Goal: Transaction & Acquisition: Obtain resource

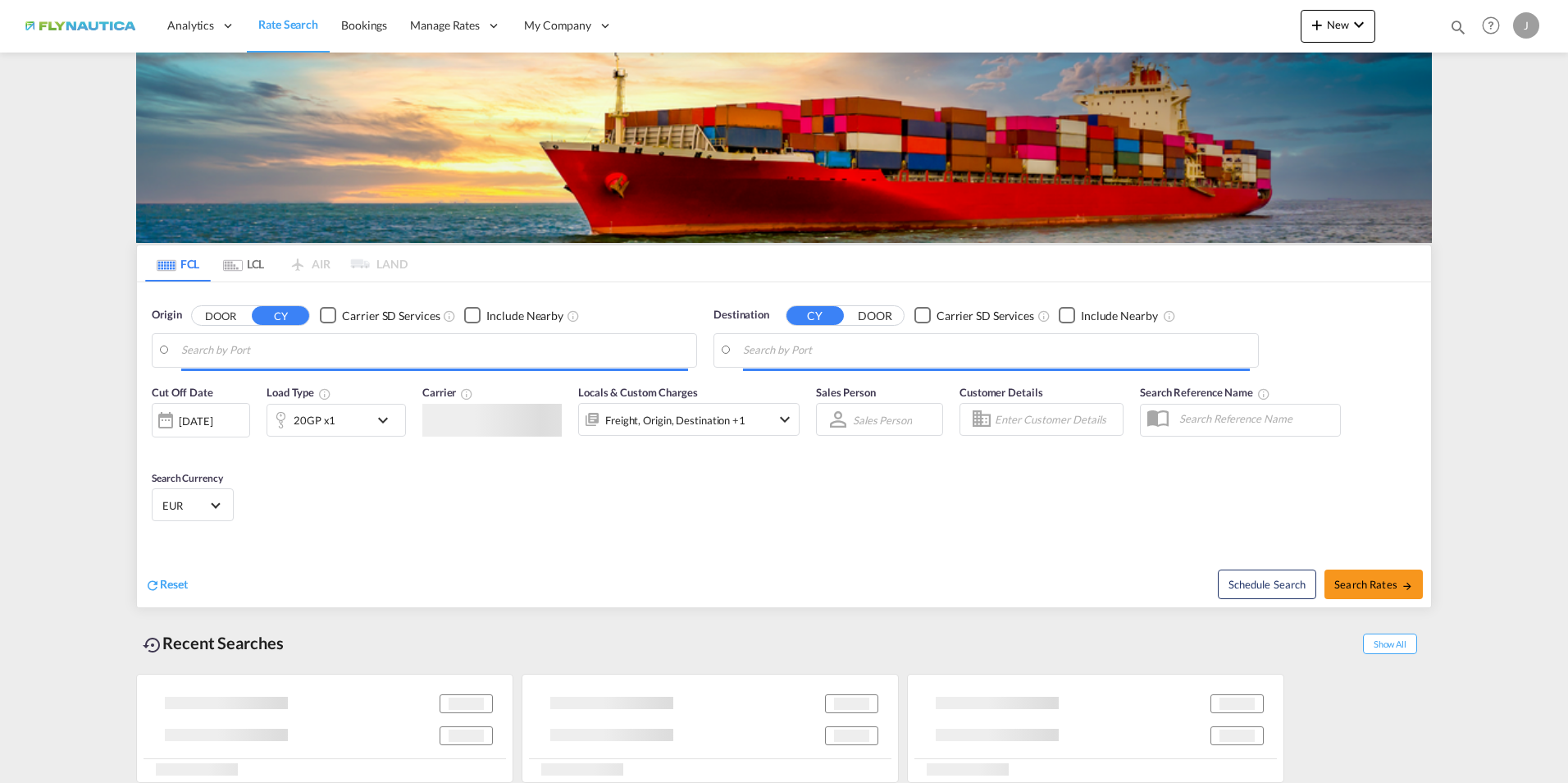
type input "[GEOGRAPHIC_DATA], [GEOGRAPHIC_DATA]"
type input "[GEOGRAPHIC_DATA], NLRTM"
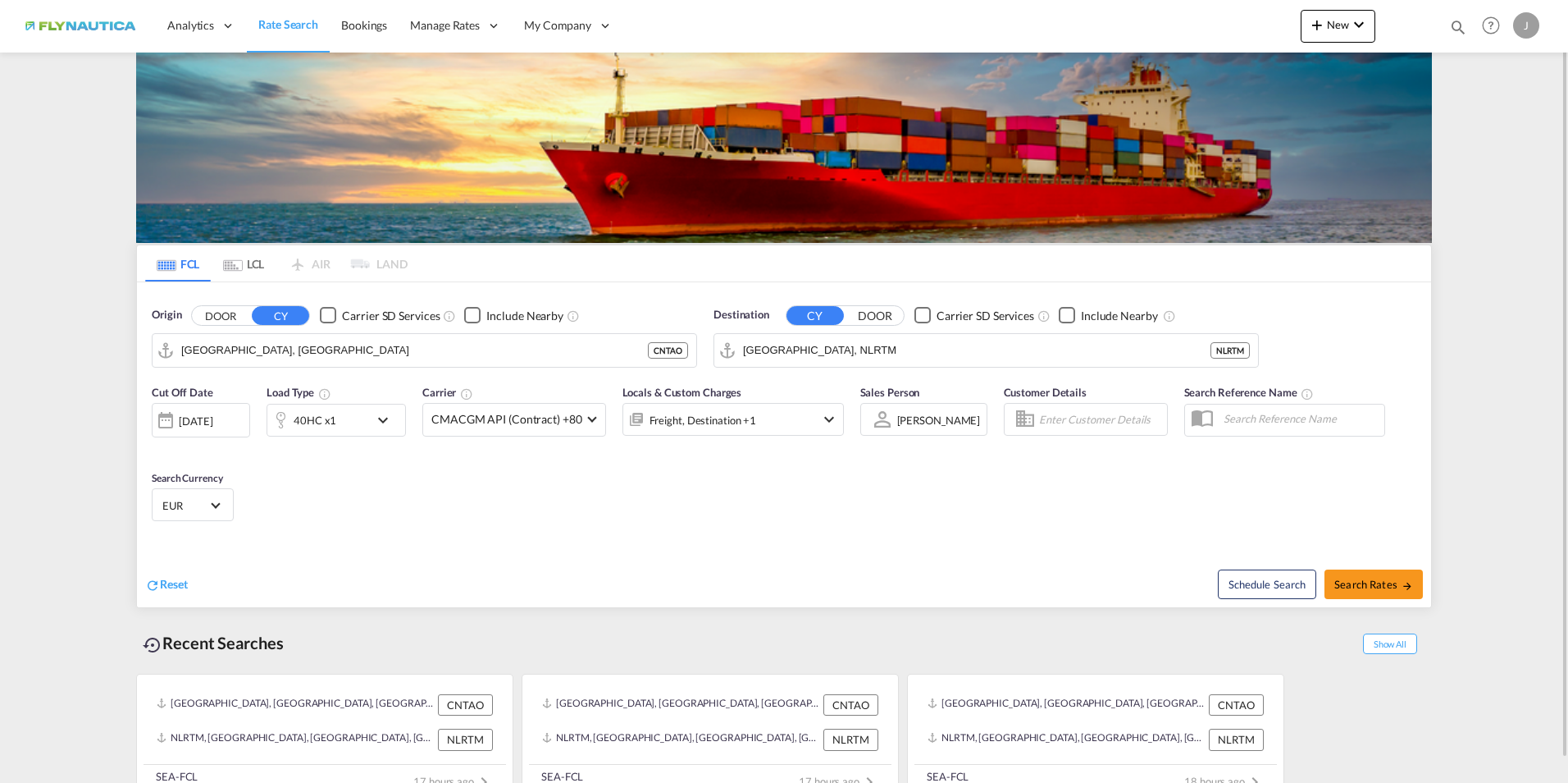
click at [589, 565] on div "Reset" at bounding box center [466, 571] width 643 height 45
click at [242, 260] on md-tab-item "LCL" at bounding box center [243, 263] width 65 height 36
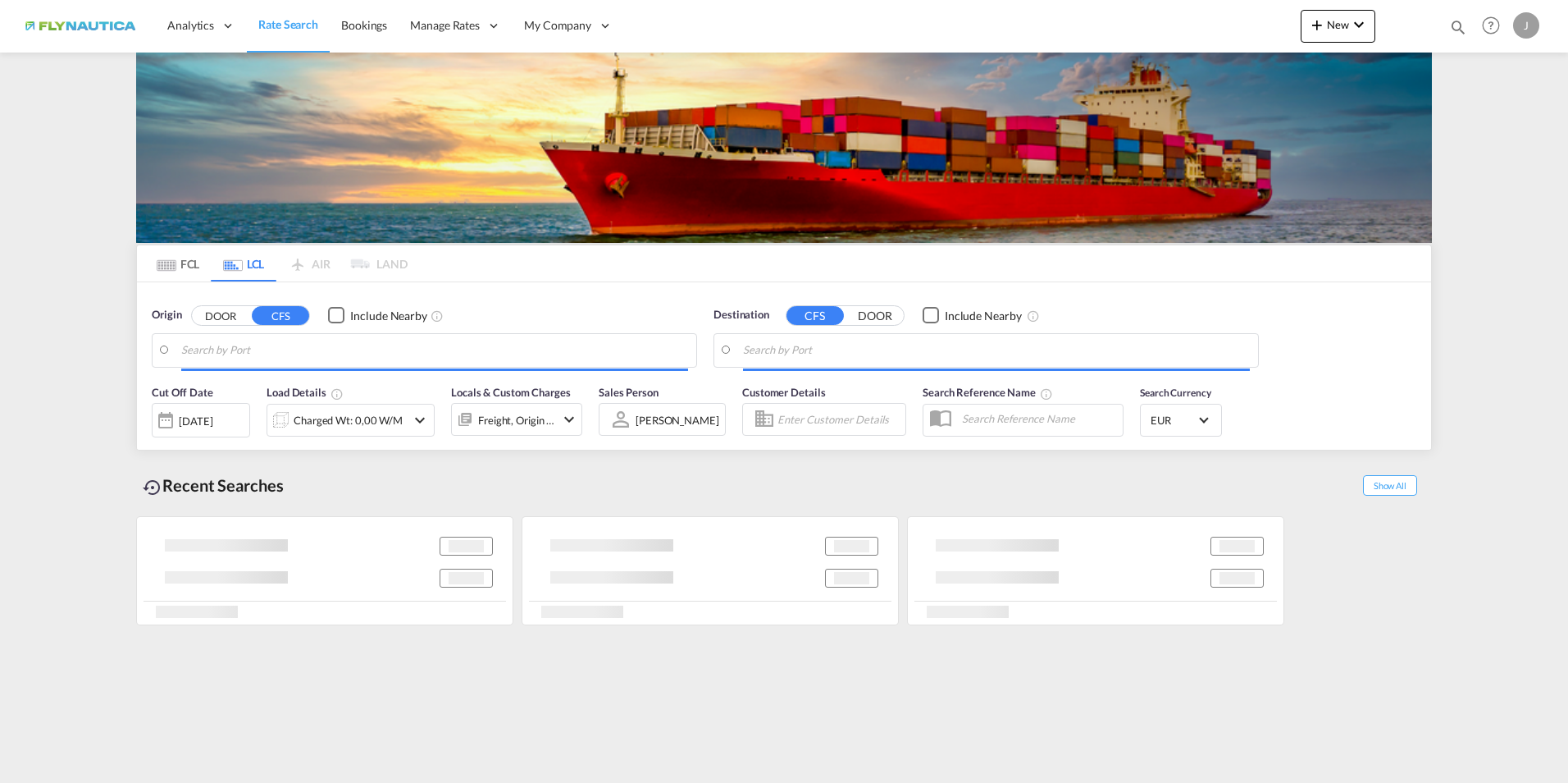
click at [269, 358] on input "Search by Port" at bounding box center [434, 349] width 507 height 24
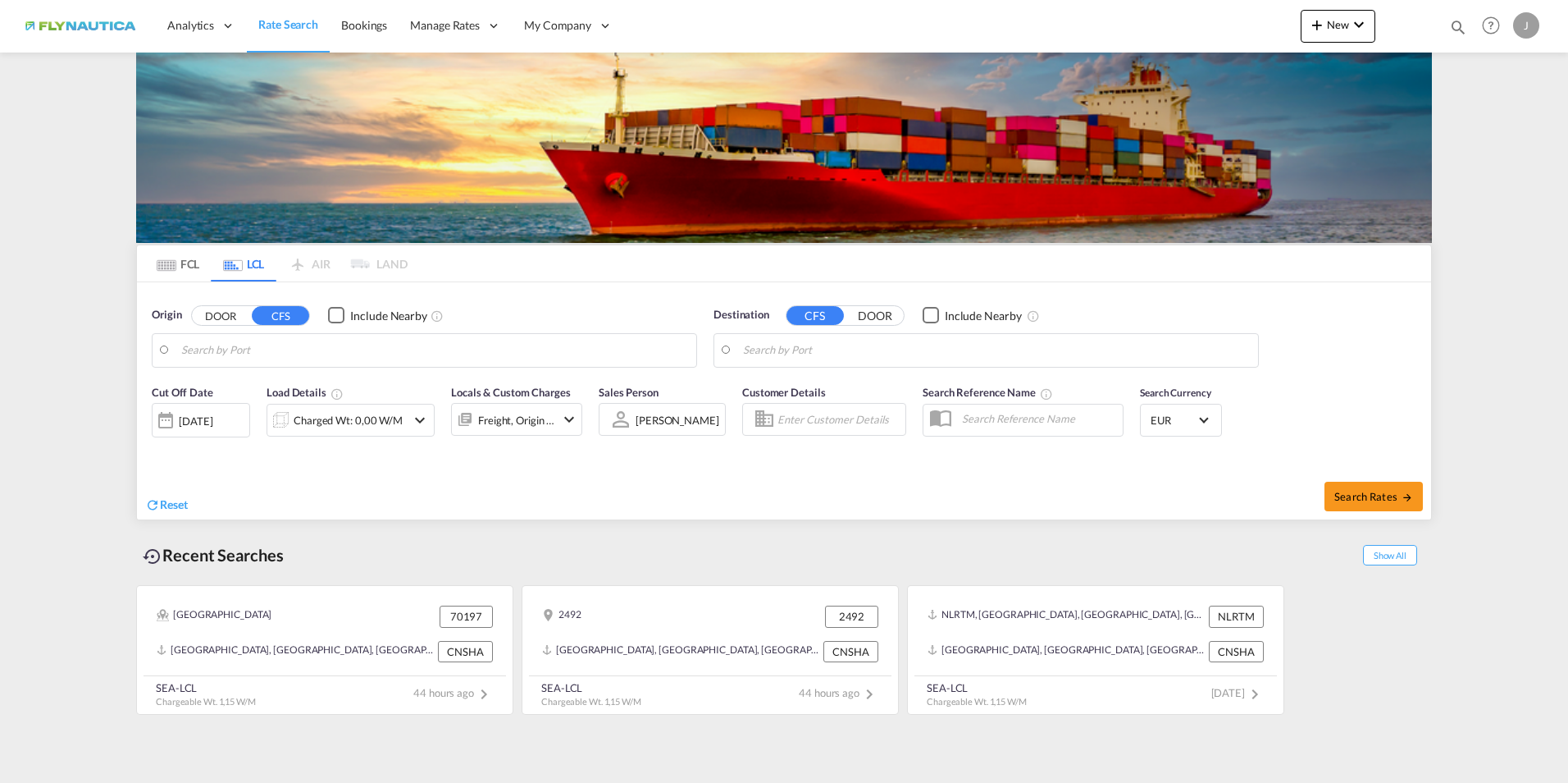
click at [221, 343] on body "Analytics Dashboard Rate Search Bookings Manage Rates My Rate Files" at bounding box center [784, 391] width 1568 height 783
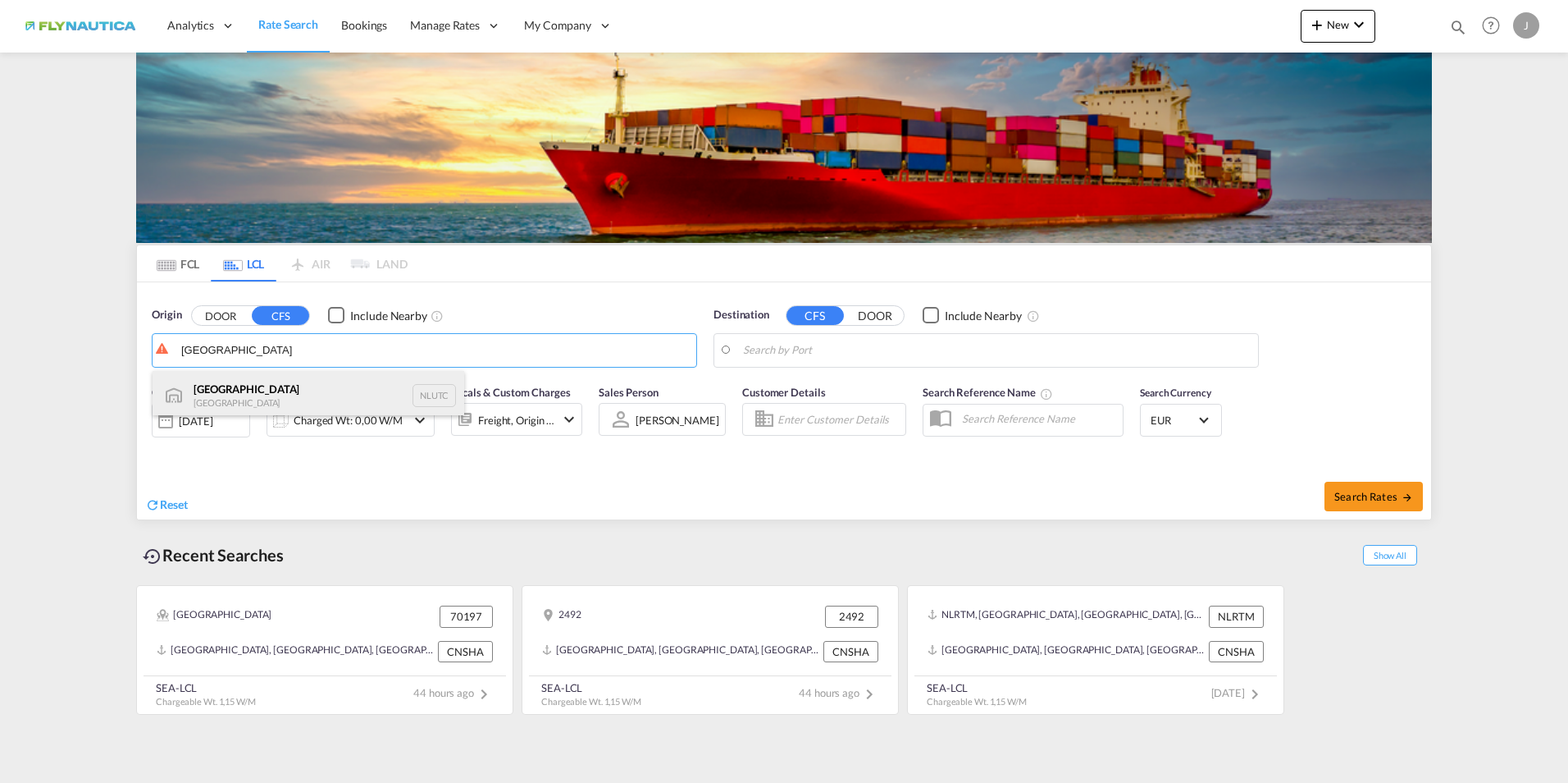
click at [238, 413] on div "Utrecht Netherlands NLUTC" at bounding box center [308, 395] width 311 height 50
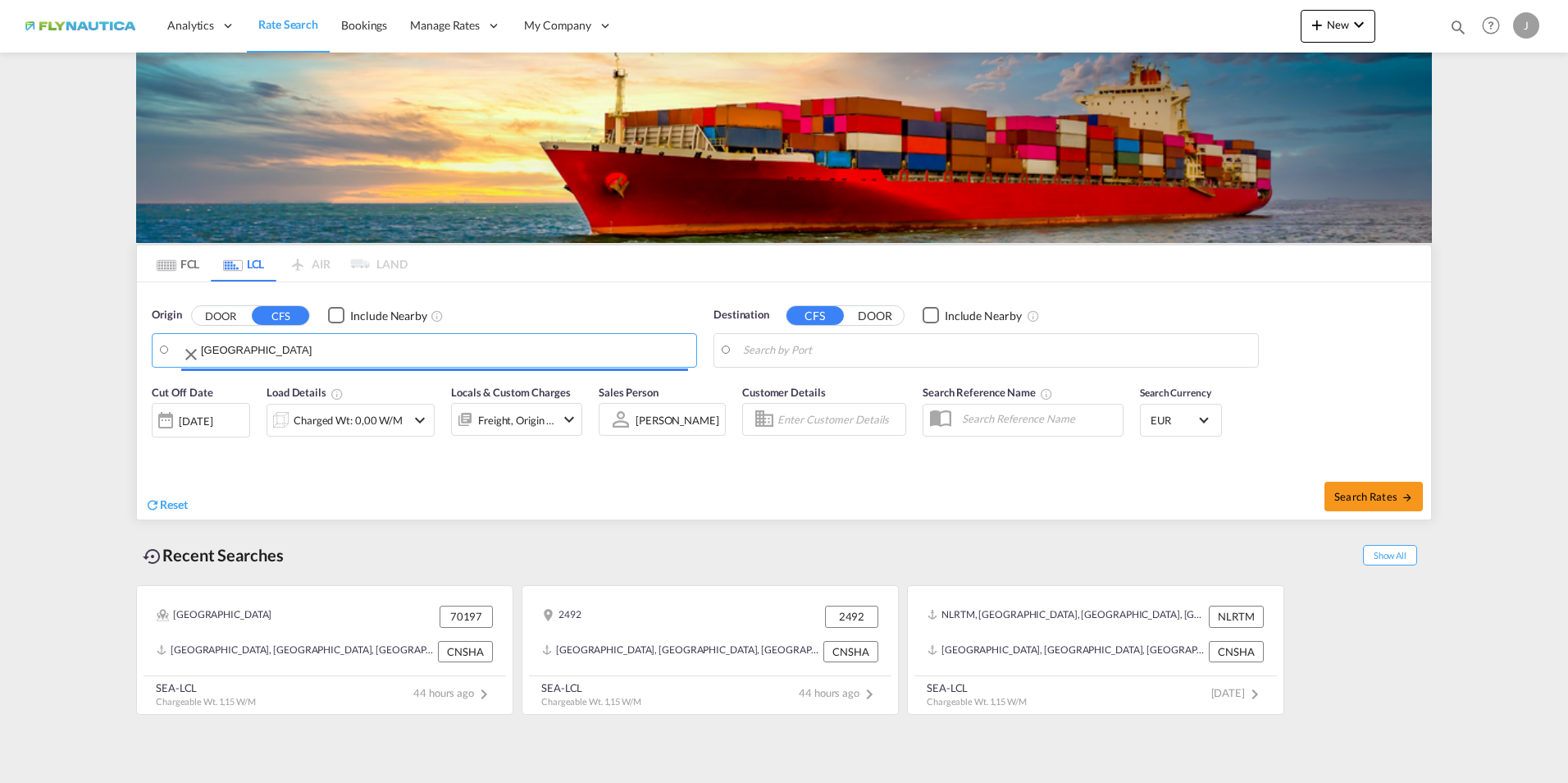
type input "Utrecht, NLUTC"
click at [919, 338] on md-autocomplete at bounding box center [996, 350] width 507 height 28
click at [877, 346] on body "Analytics Dashboard Rate Search Bookings Manage Rates My Rate Files" at bounding box center [784, 391] width 1568 height 783
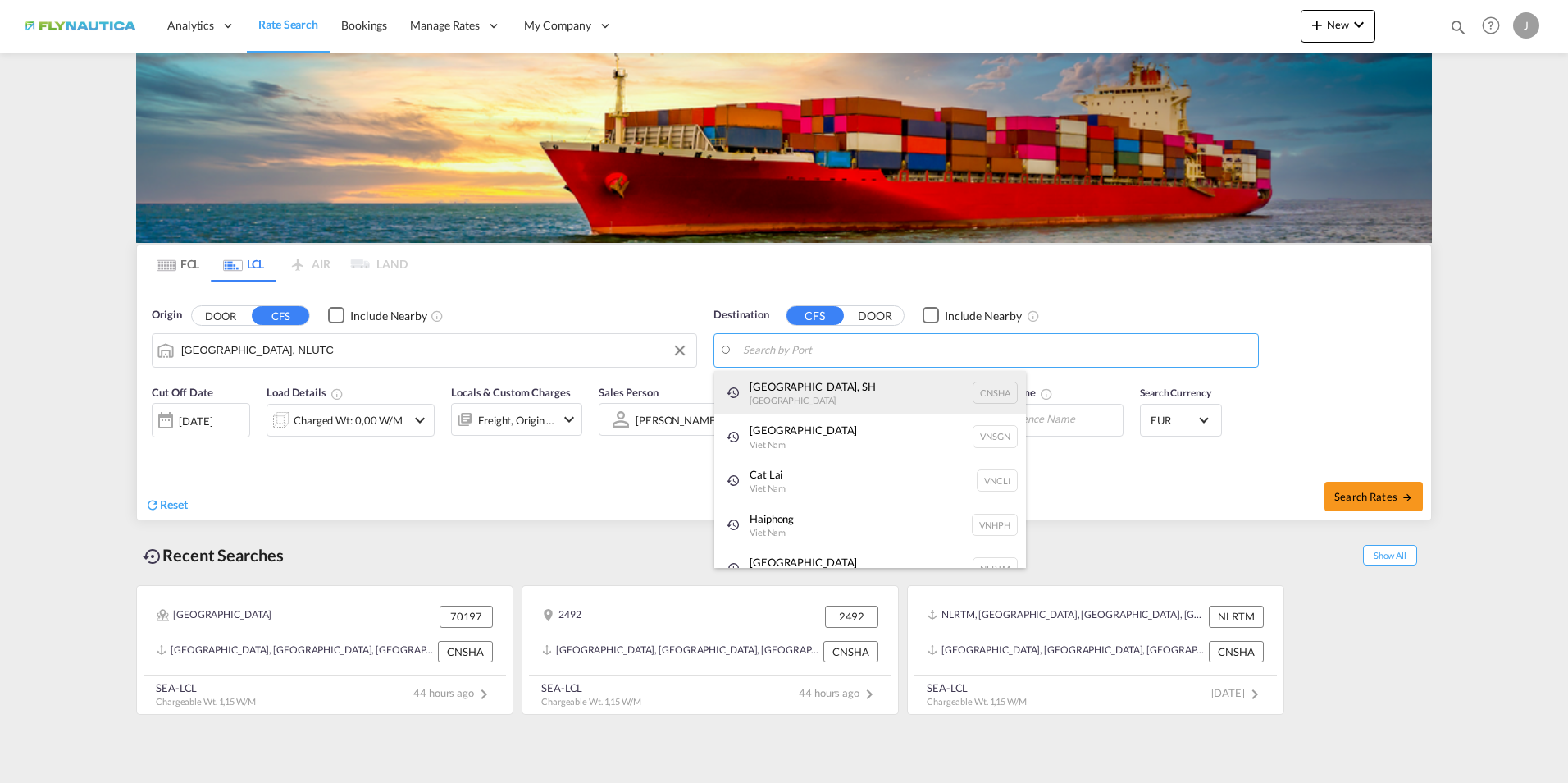
click at [846, 387] on div "Shanghai, SH China CNSHA" at bounding box center [871, 393] width 311 height 45
type input "[GEOGRAPHIC_DATA], SH, CNSHA"
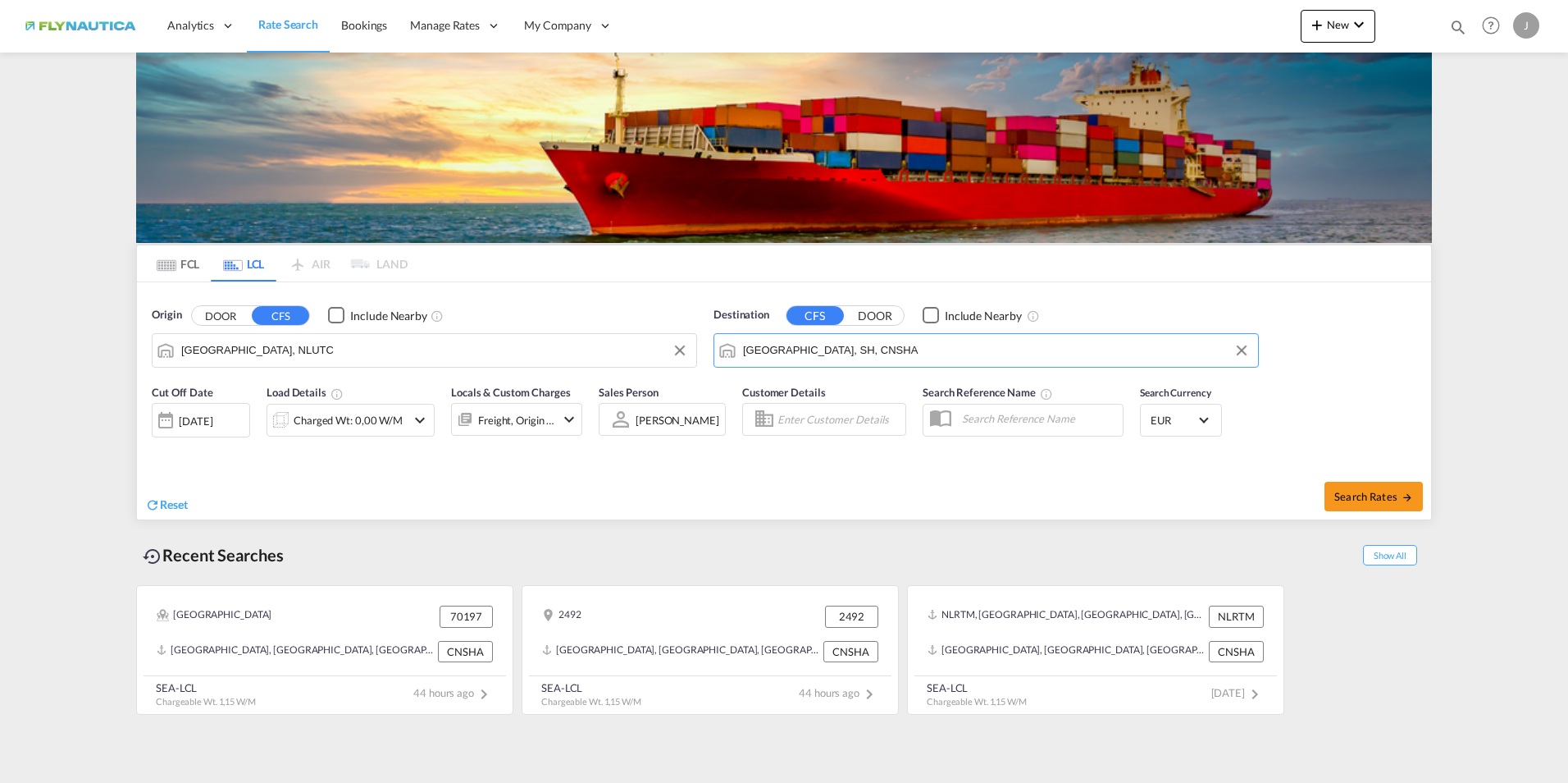
click at [427, 426] on md-icon "icon-chevron-down" at bounding box center [420, 420] width 19 height 19
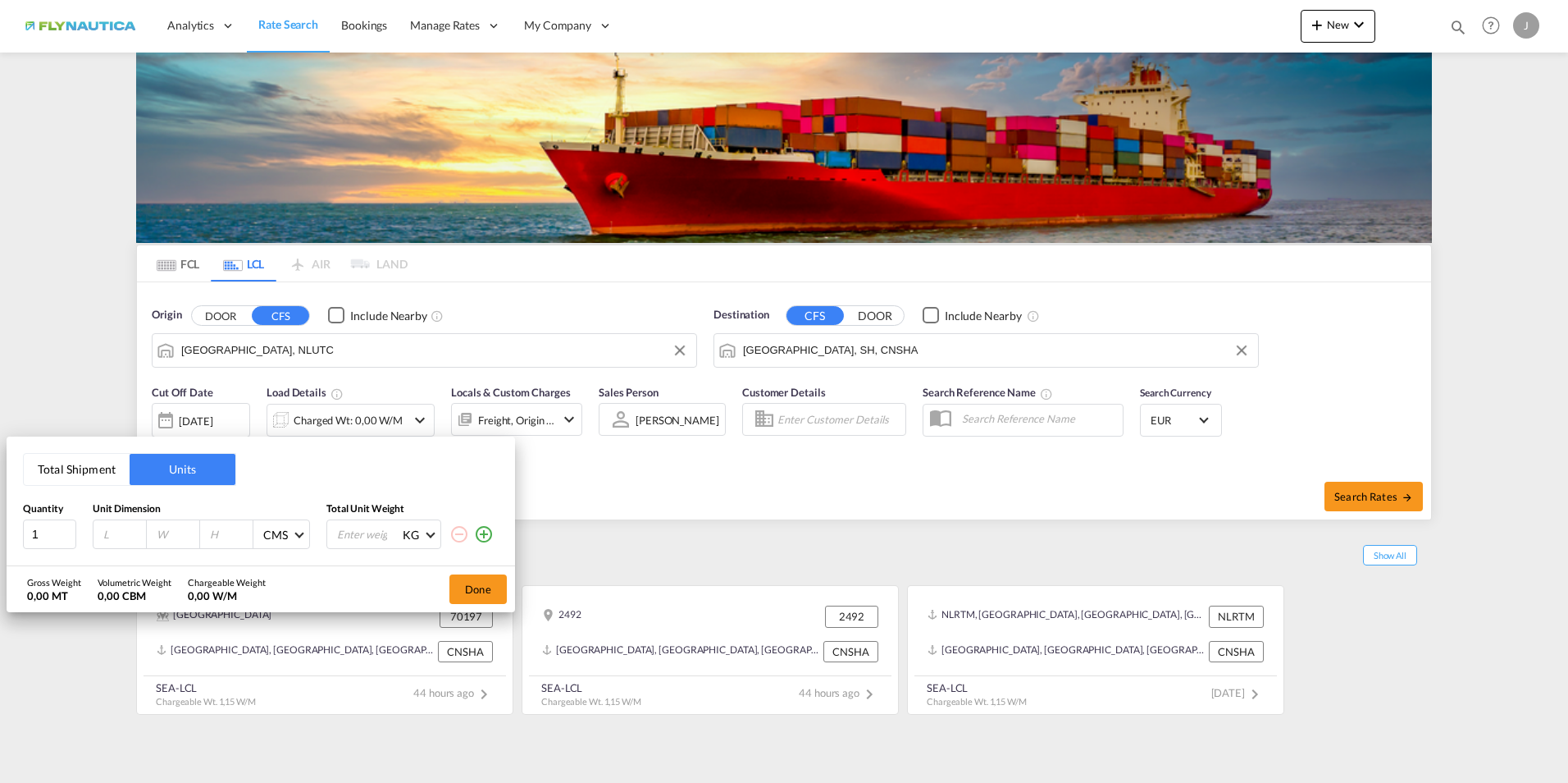
click at [112, 537] on input "number" at bounding box center [125, 533] width 45 height 15
type input "120"
type input "80"
type input "150"
click at [377, 532] on input "number" at bounding box center [368, 534] width 65 height 28
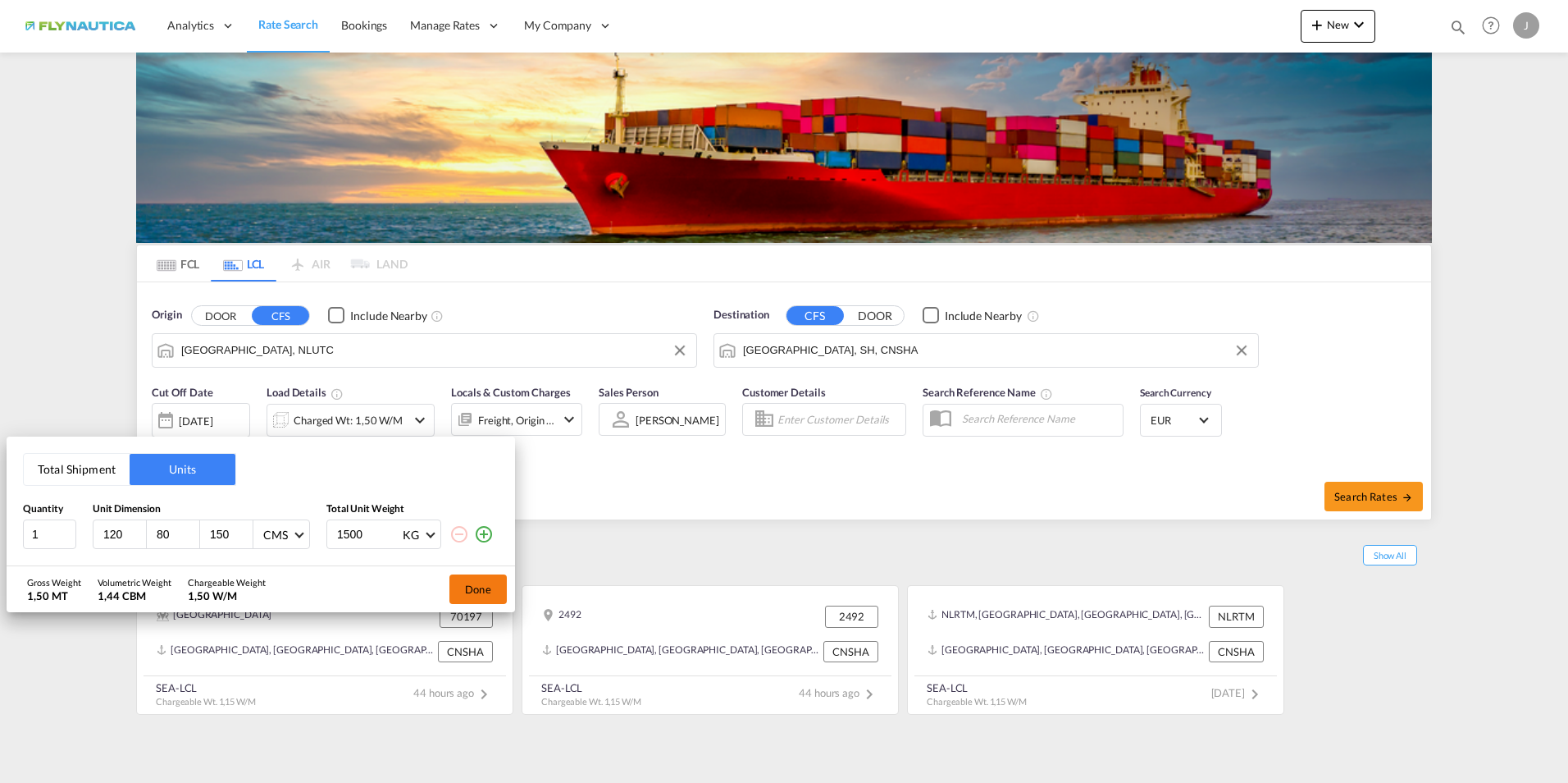
type input "1500"
click at [486, 587] on button "Done" at bounding box center [478, 588] width 57 height 29
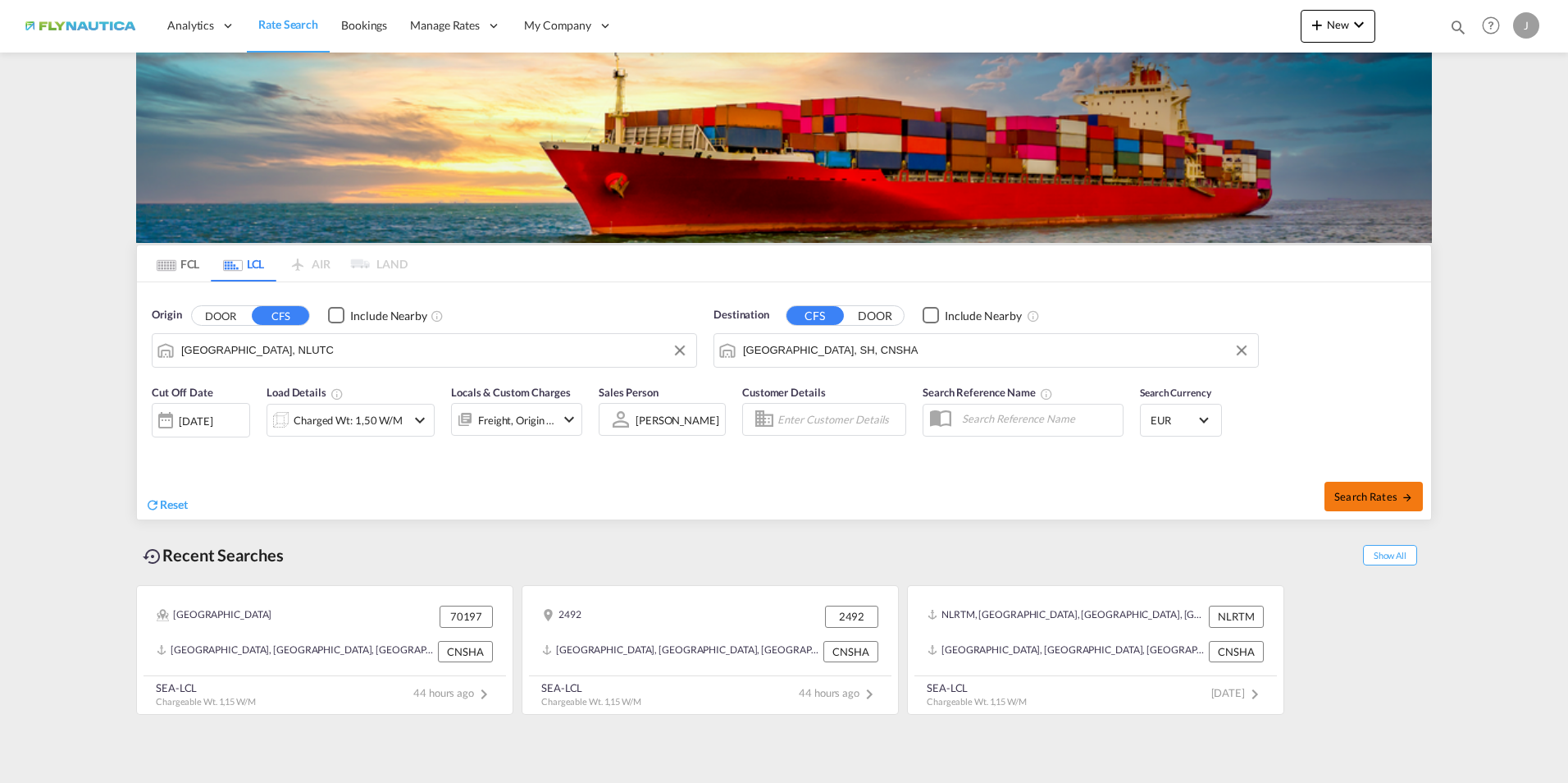
click at [1372, 491] on span "Search Rates" at bounding box center [1373, 495] width 79 height 13
type input "NLUTC to CNSHA / 14 Aug 2025"
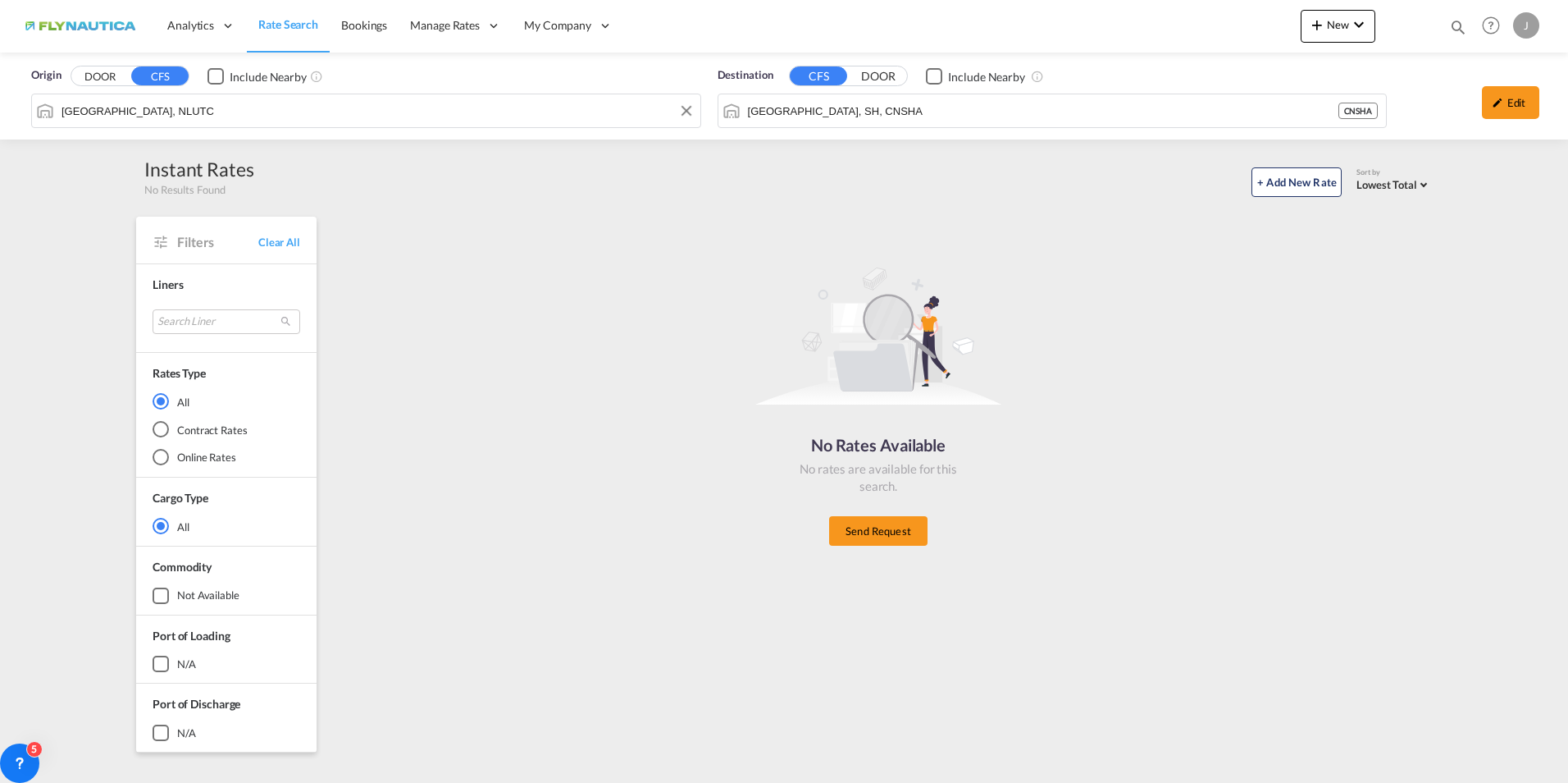
click at [175, 94] on div "Utrecht, NLUTC" at bounding box center [366, 110] width 670 height 34
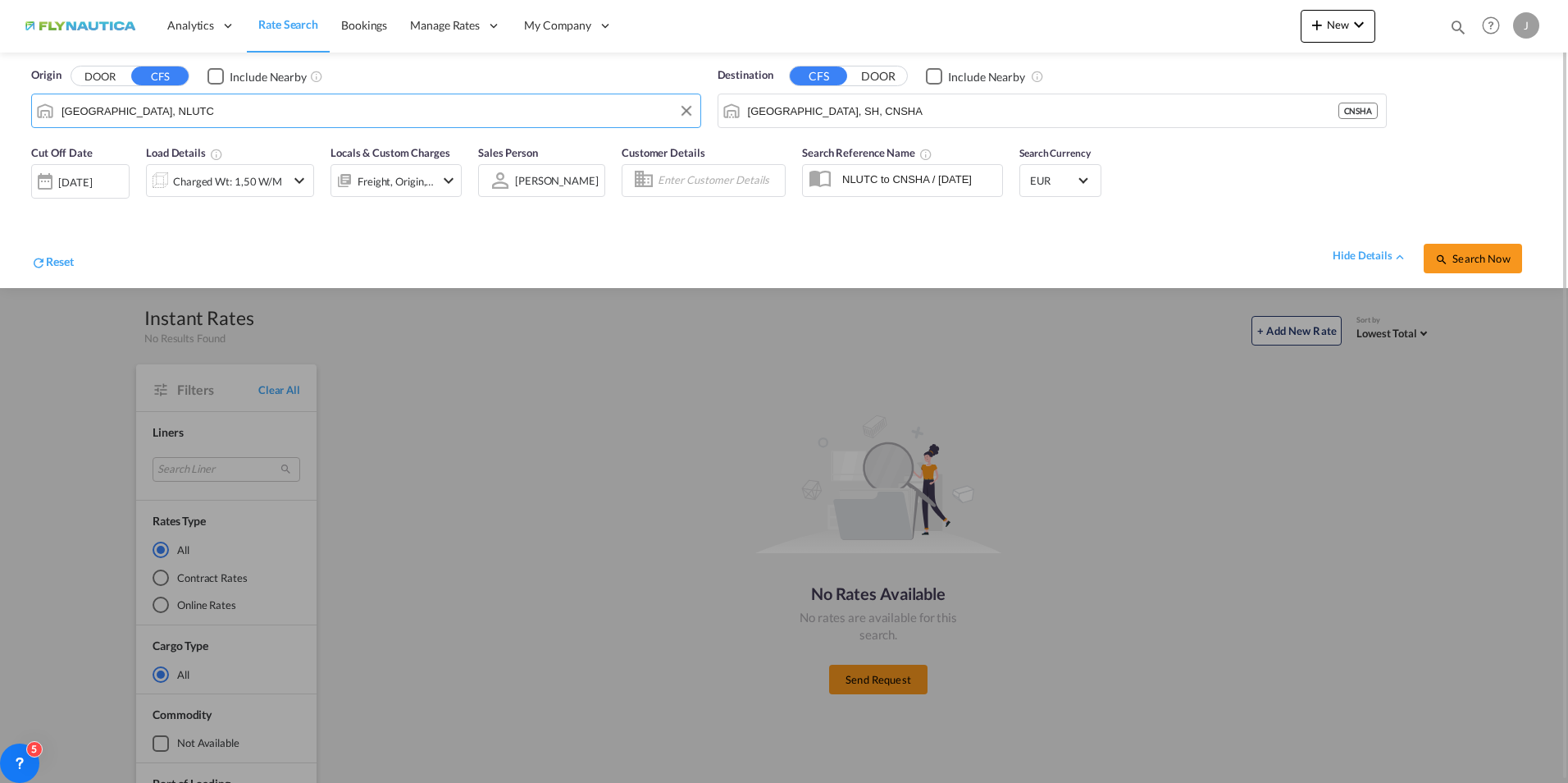
drag, startPoint x: 134, startPoint y: 114, endPoint x: 8, endPoint y: 116, distance: 126.0
click at [8, 116] on div "Origin DOOR CFS Include Nearby Utrecht, NLUTC Destination CFS DOOR Include Near…" at bounding box center [784, 170] width 1568 height 235
drag, startPoint x: 159, startPoint y: 111, endPoint x: 13, endPoint y: 103, distance: 146.2
click at [13, 103] on div "Origin DOOR CFS Include Nearby Utrecht, NLUTC NLUTC Destination CFS DOOR Includ…" at bounding box center [784, 170] width 1568 height 235
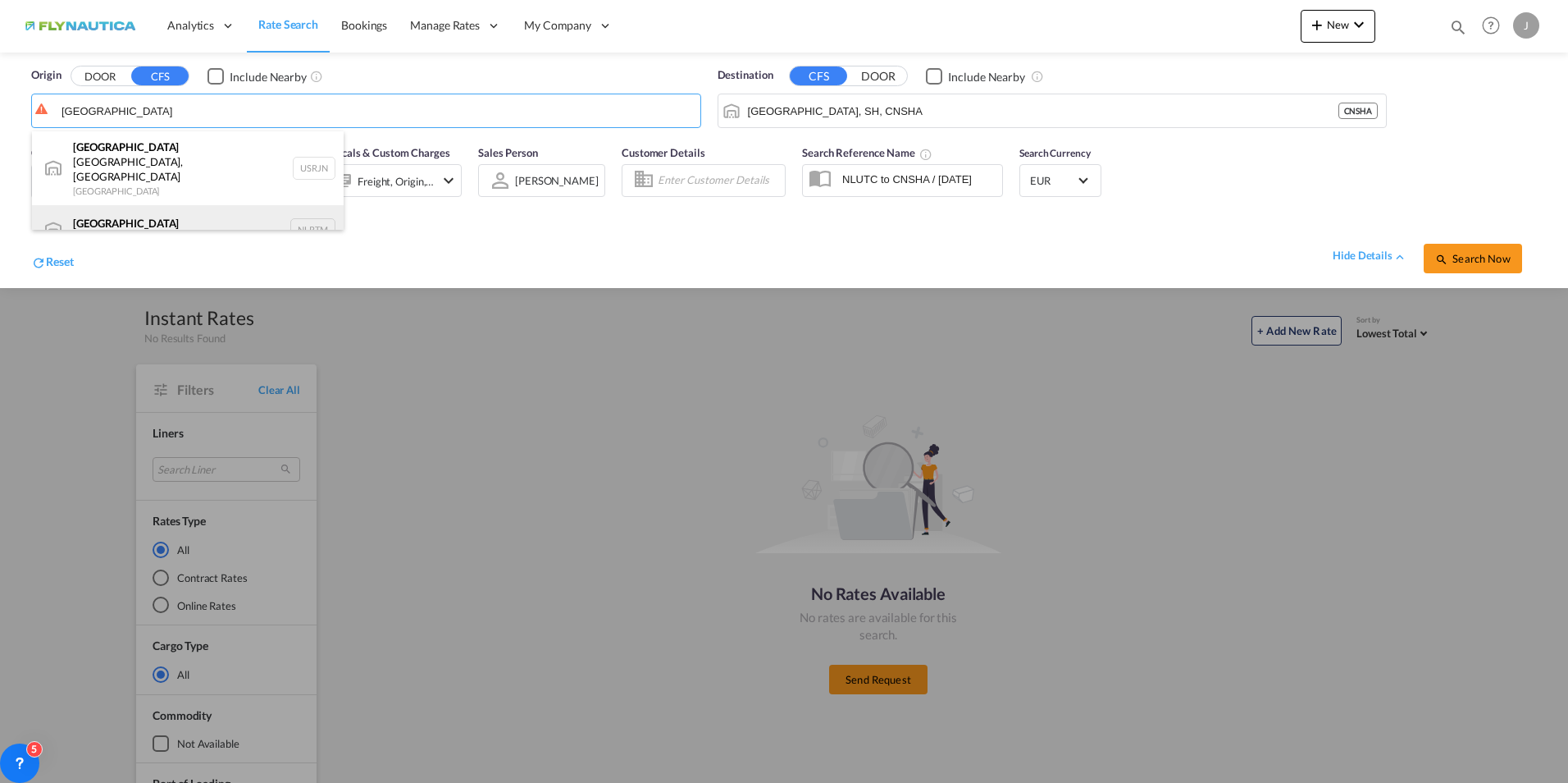
click at [118, 205] on div "Rotterdam Netherlands NLRTM" at bounding box center [188, 230] width 311 height 50
type input "[GEOGRAPHIC_DATA], NLRTM"
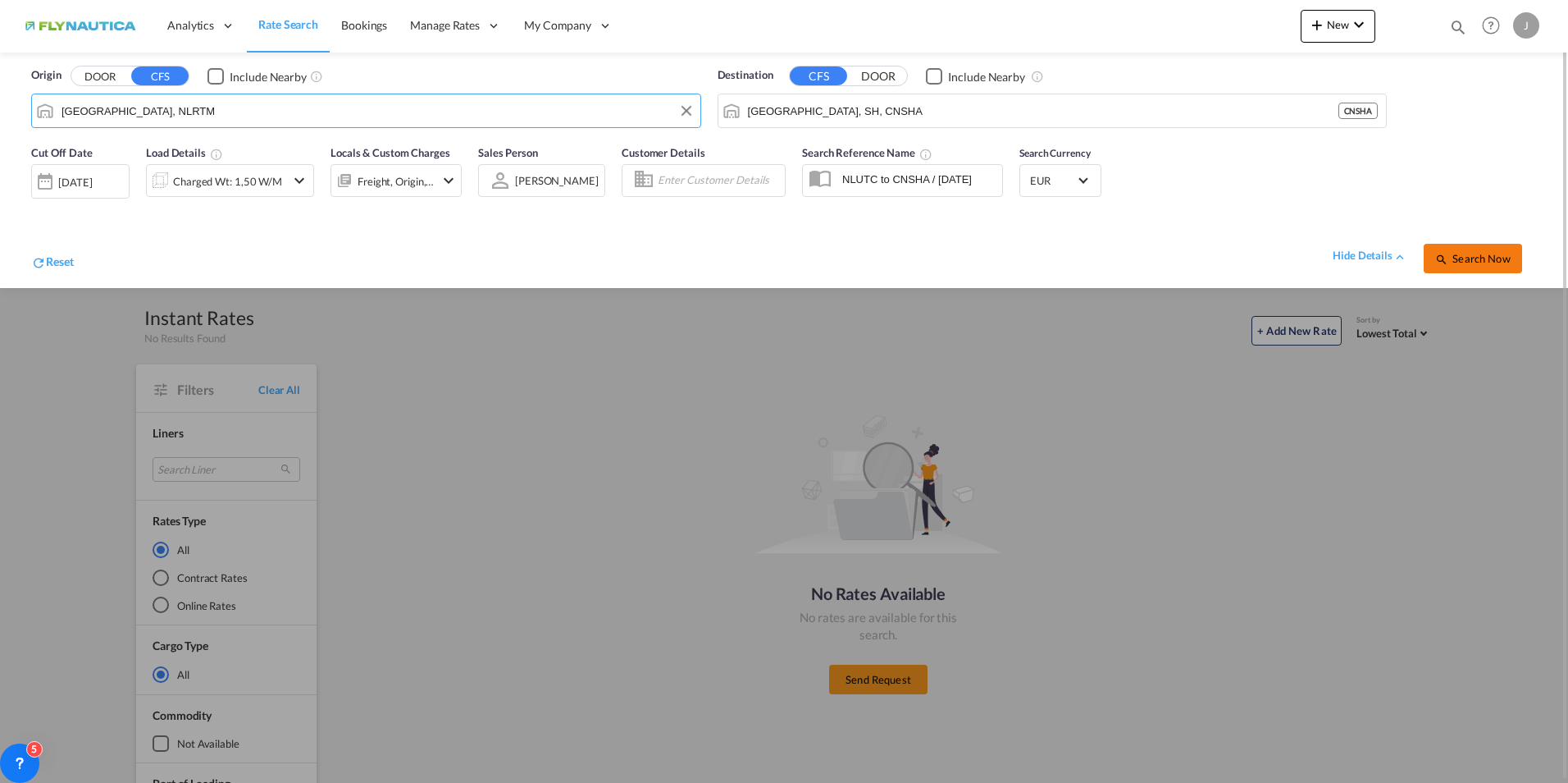
click at [1507, 257] on span "Search Now" at bounding box center [1473, 258] width 75 height 13
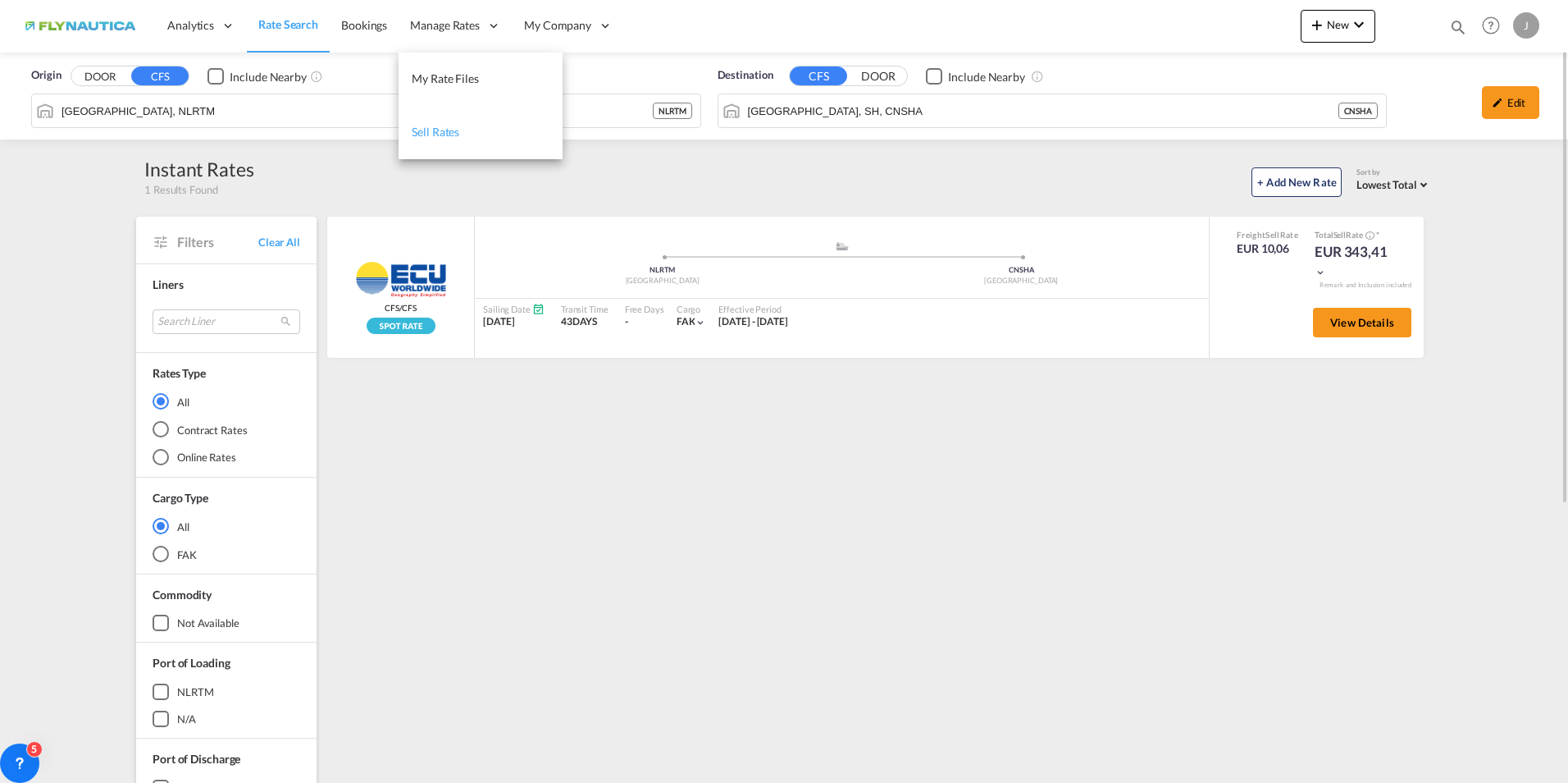
click at [464, 131] on link "Sell Rates" at bounding box center [481, 132] width 164 height 53
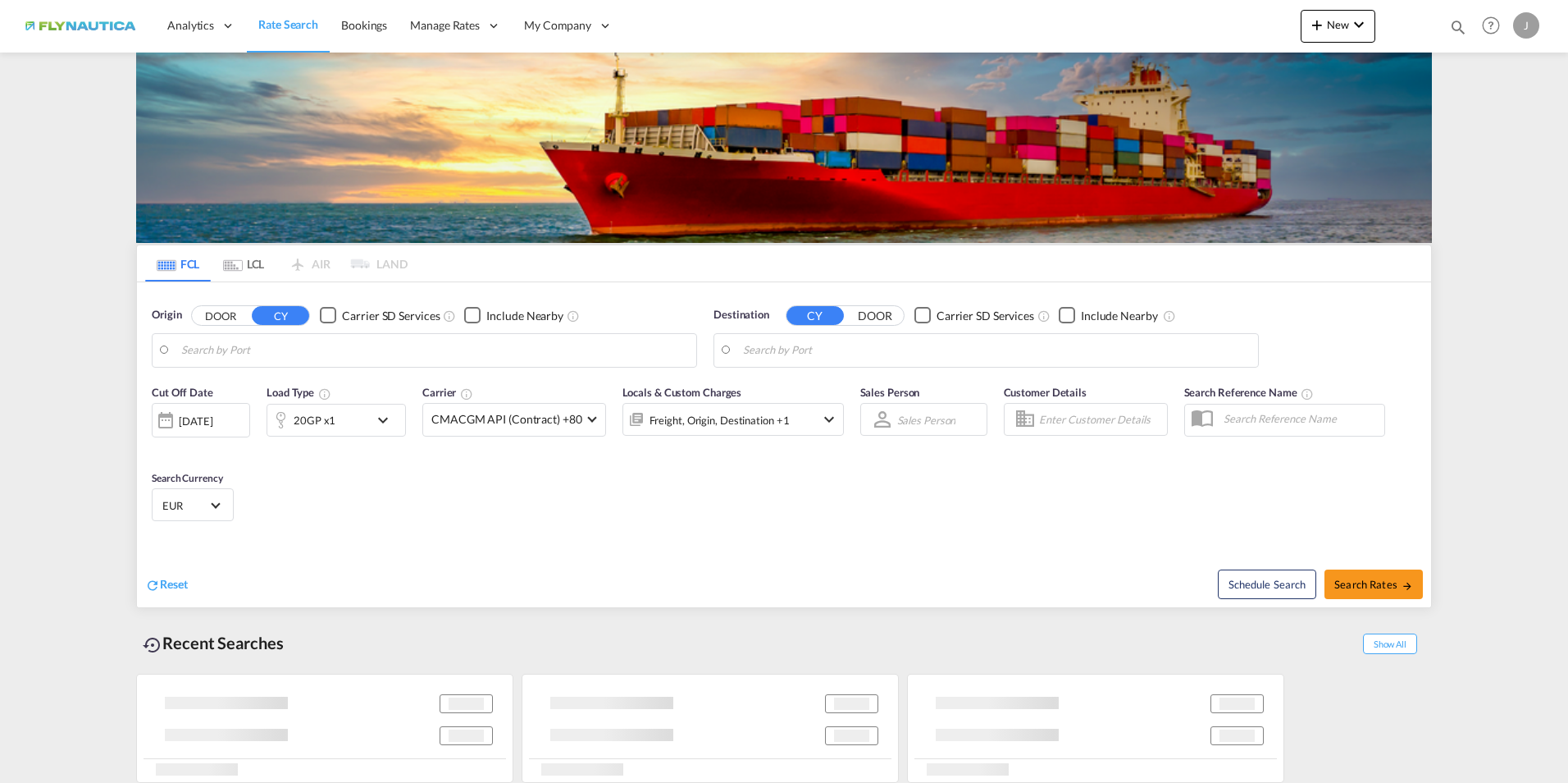
type input "[GEOGRAPHIC_DATA], [GEOGRAPHIC_DATA]"
type input "[GEOGRAPHIC_DATA], NLRTM"
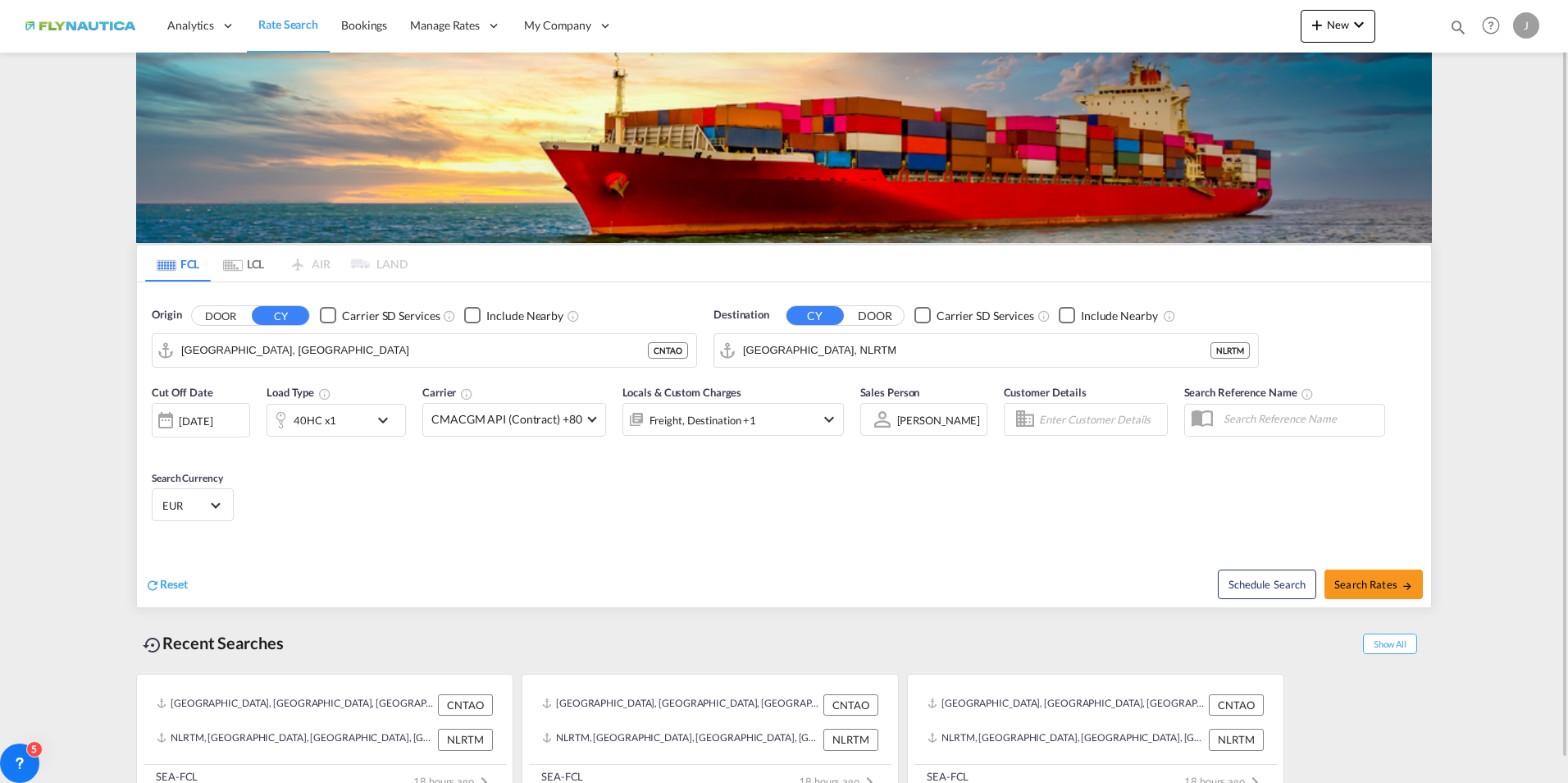
click at [248, 260] on md-tab-item "LCL" at bounding box center [243, 263] width 65 height 36
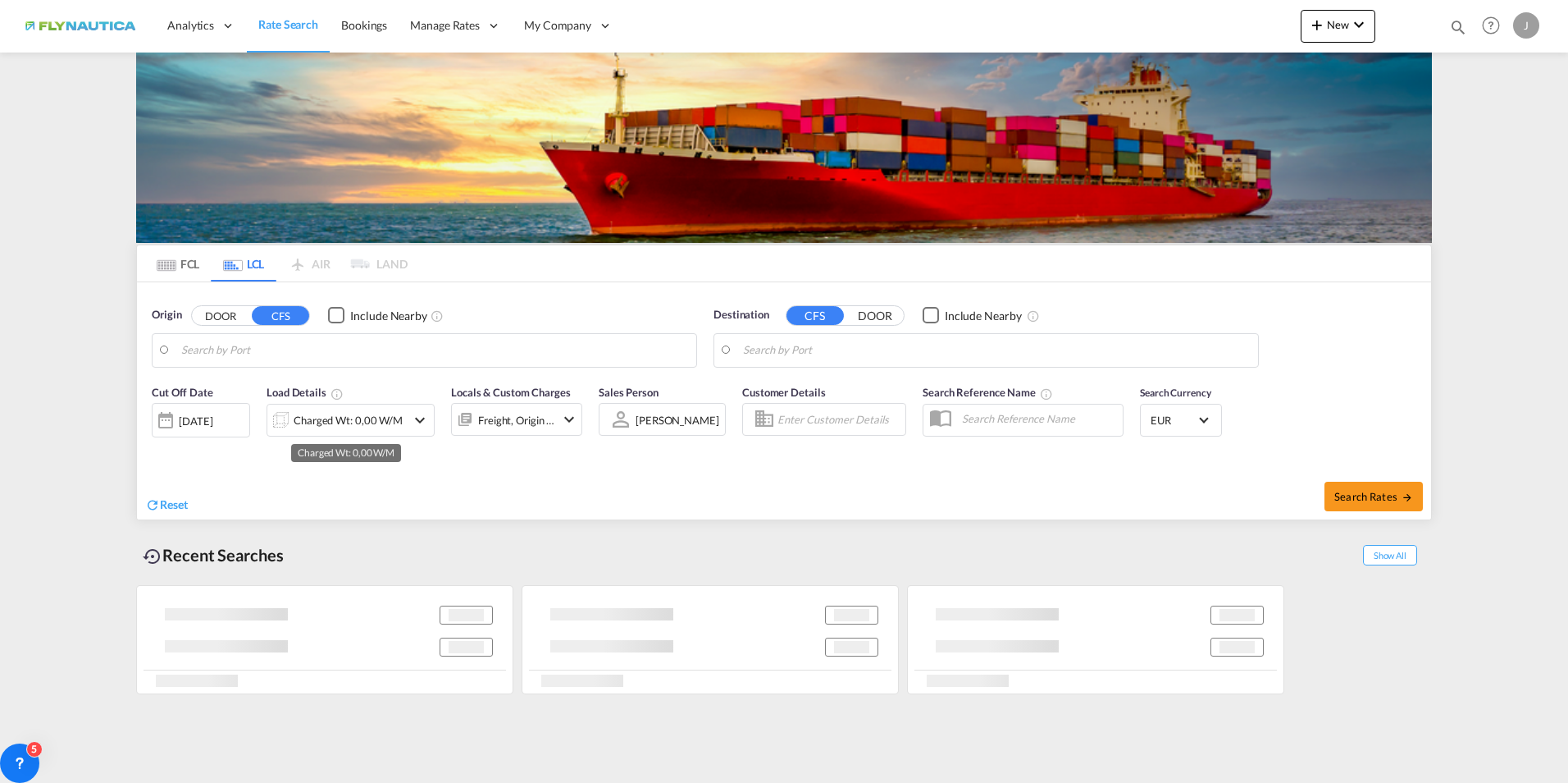
type input "[GEOGRAPHIC_DATA], NLRTM"
type input "[GEOGRAPHIC_DATA], SH, CNSHA"
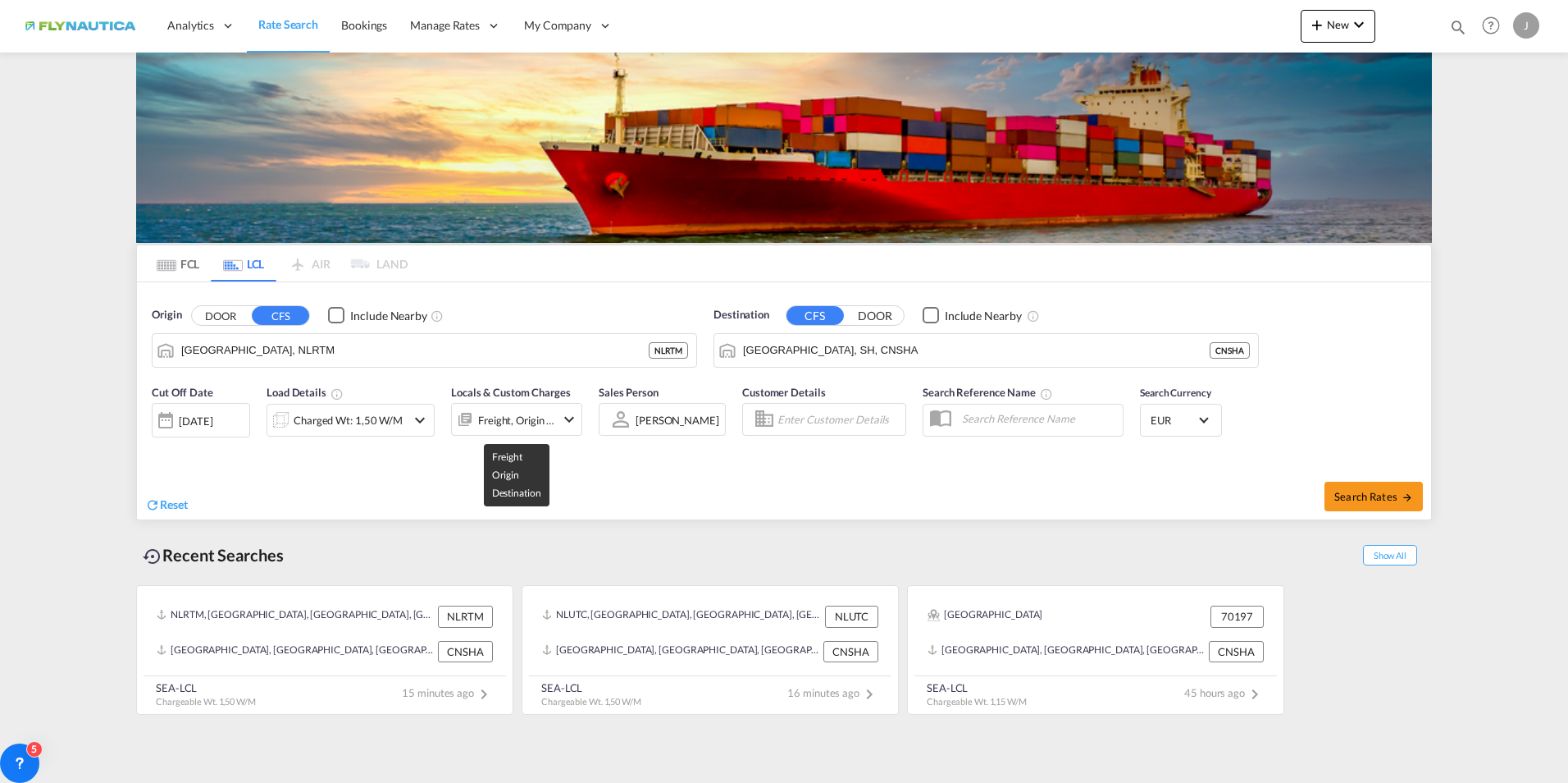
click at [552, 413] on div "Freight, Origin +1" at bounding box center [517, 420] width 77 height 23
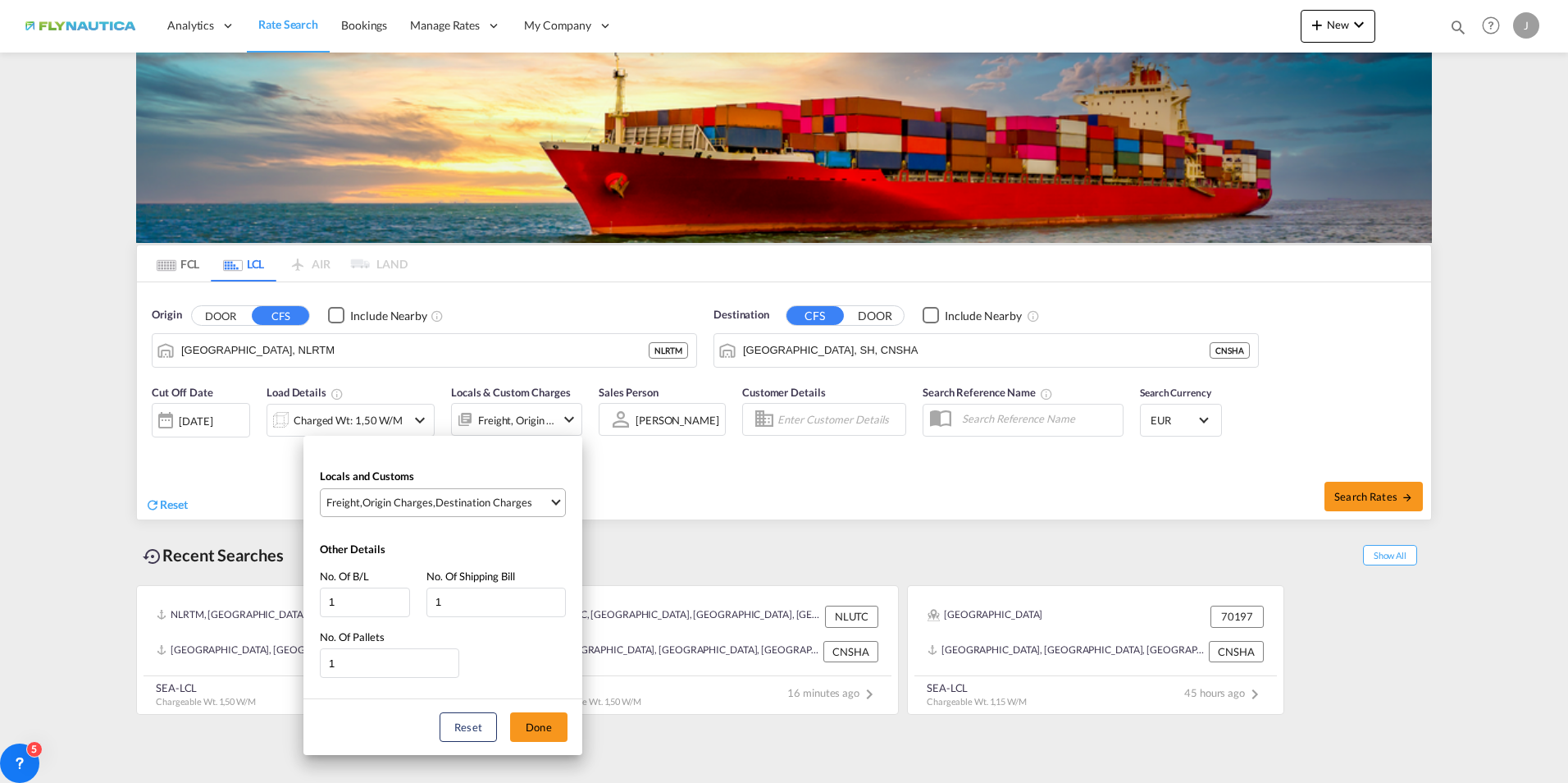
click at [534, 507] on span "Freight , Origin Charges , Destination Charges" at bounding box center [438, 502] width 223 height 15
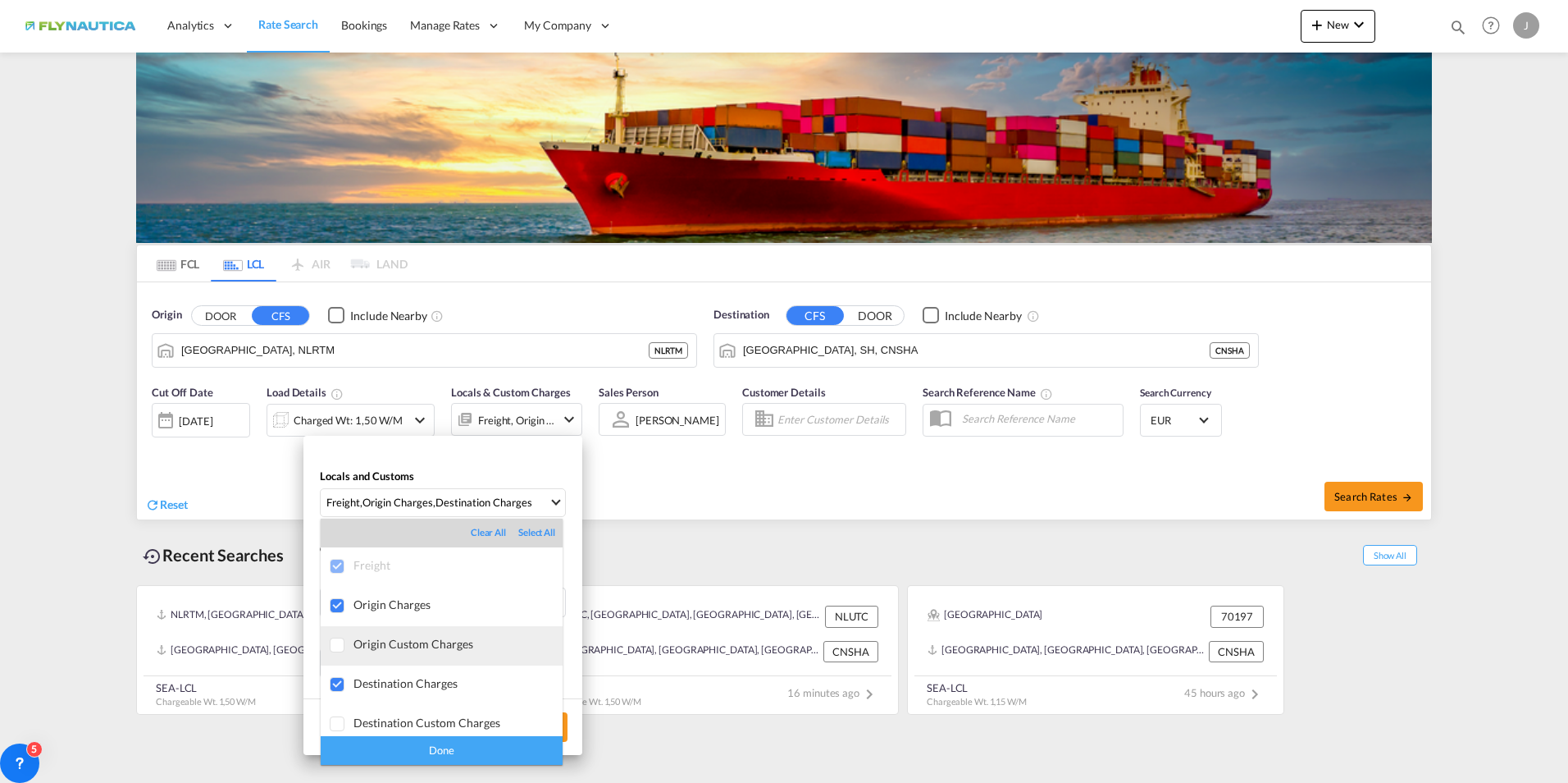
click at [436, 646] on div "Origin Custom Charges" at bounding box center [457, 643] width 209 height 14
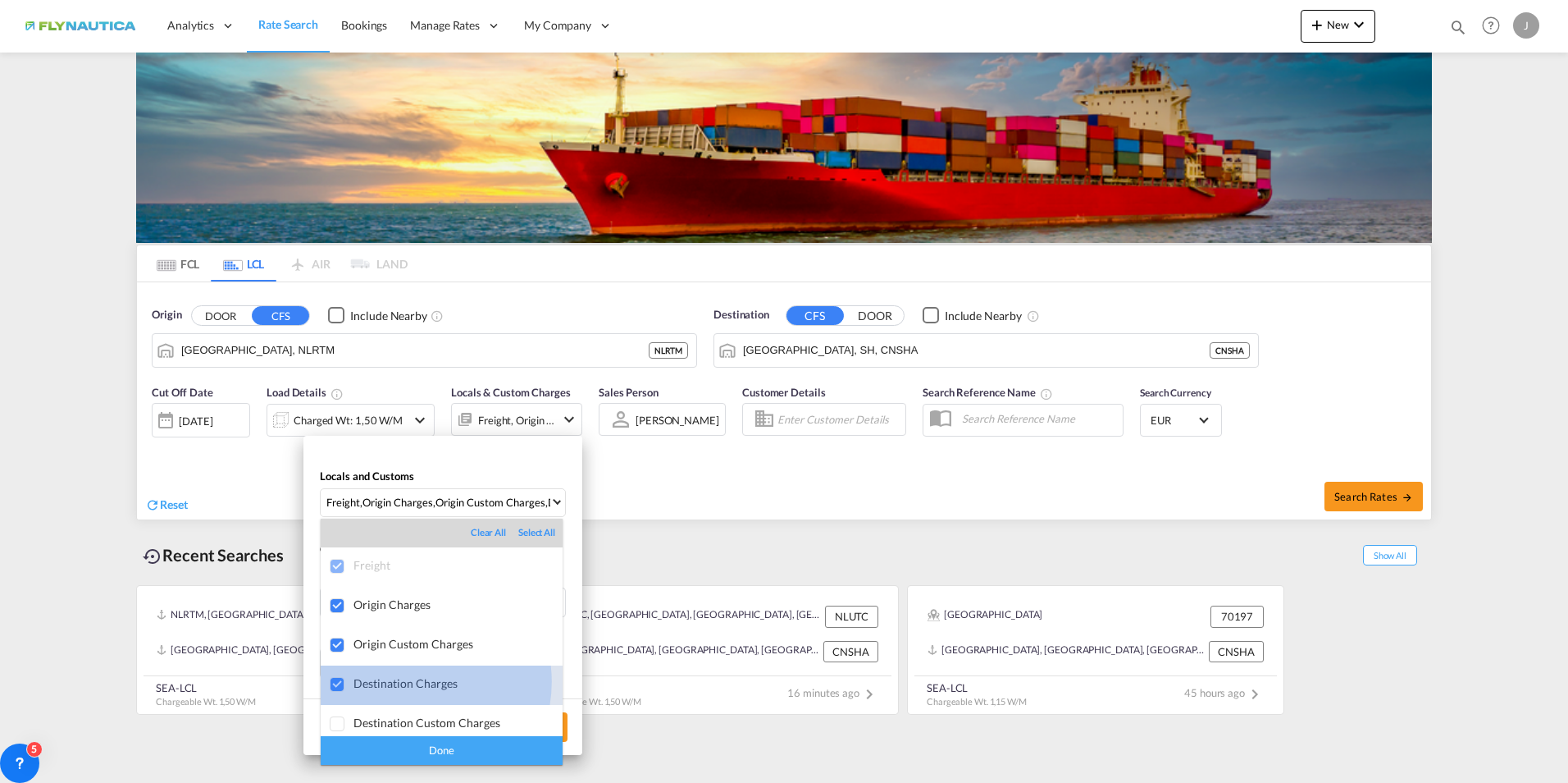
click at [410, 683] on div "Destination Charges" at bounding box center [457, 683] width 209 height 14
click at [436, 747] on div "Done" at bounding box center [442, 750] width 242 height 29
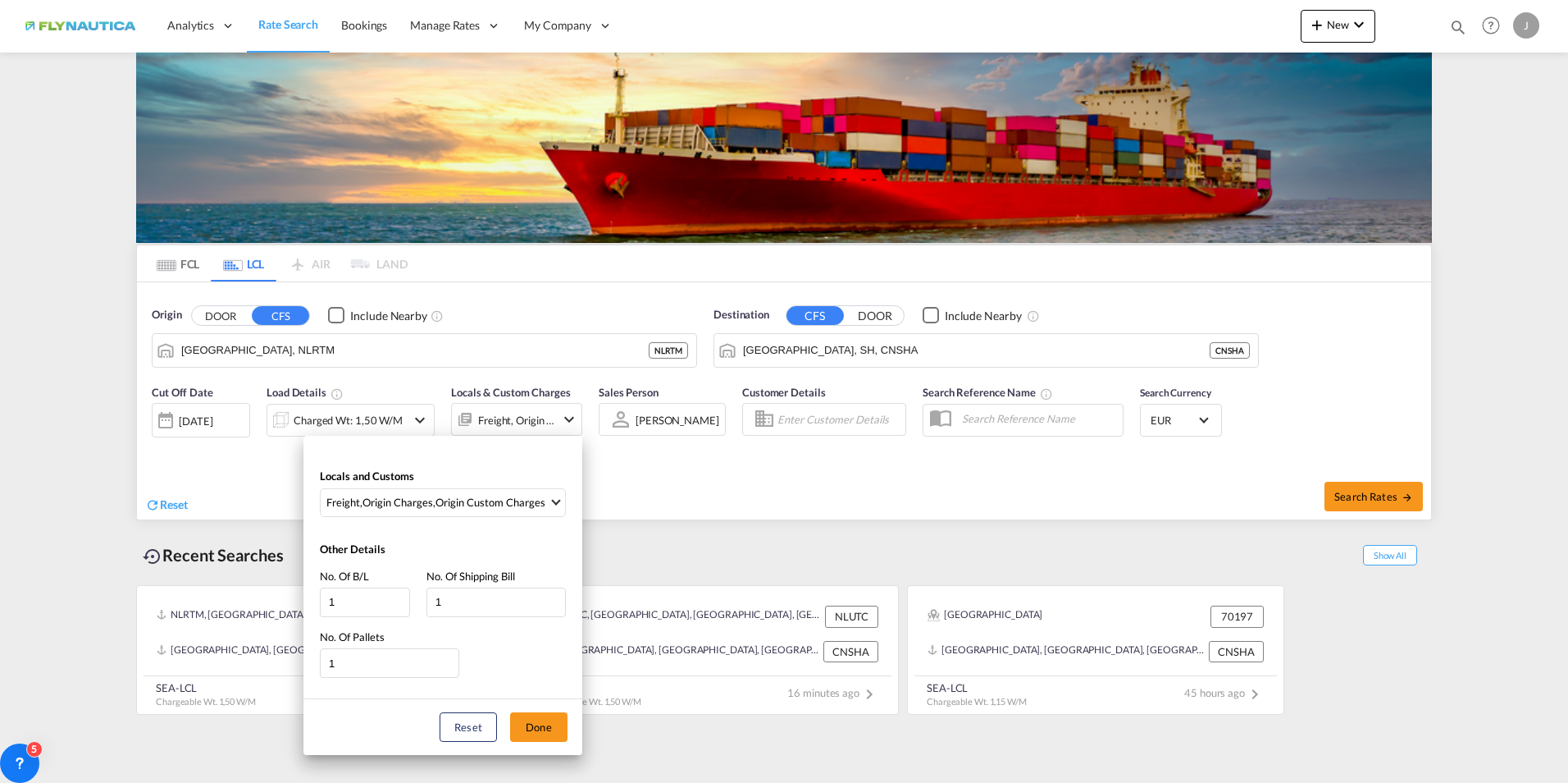
click at [550, 727] on button "Done" at bounding box center [539, 727] width 57 height 29
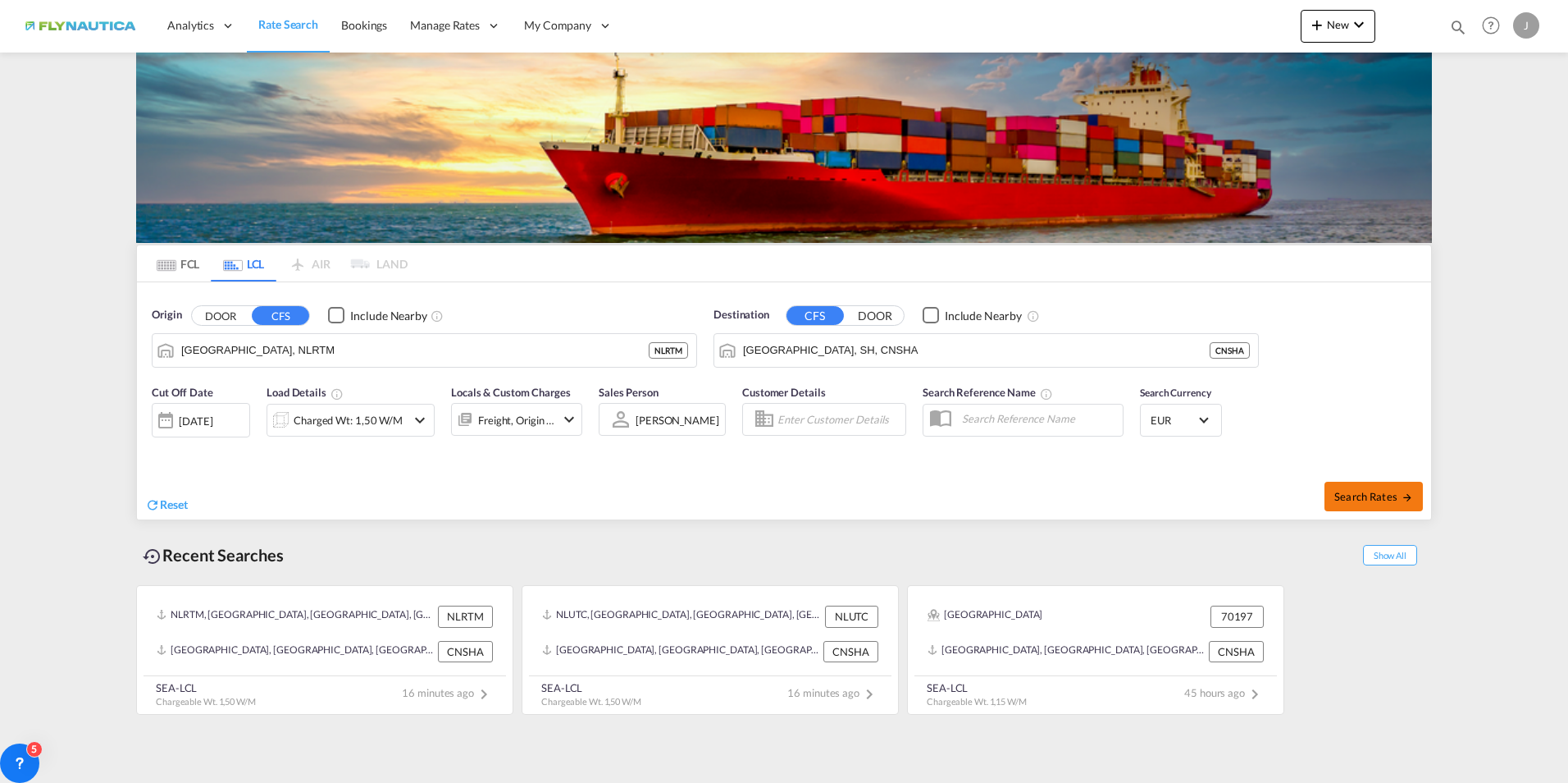
click at [1400, 484] on button "Search Rates" at bounding box center [1373, 496] width 98 height 29
type input "NLRTM to CNSHA / [DATE]"
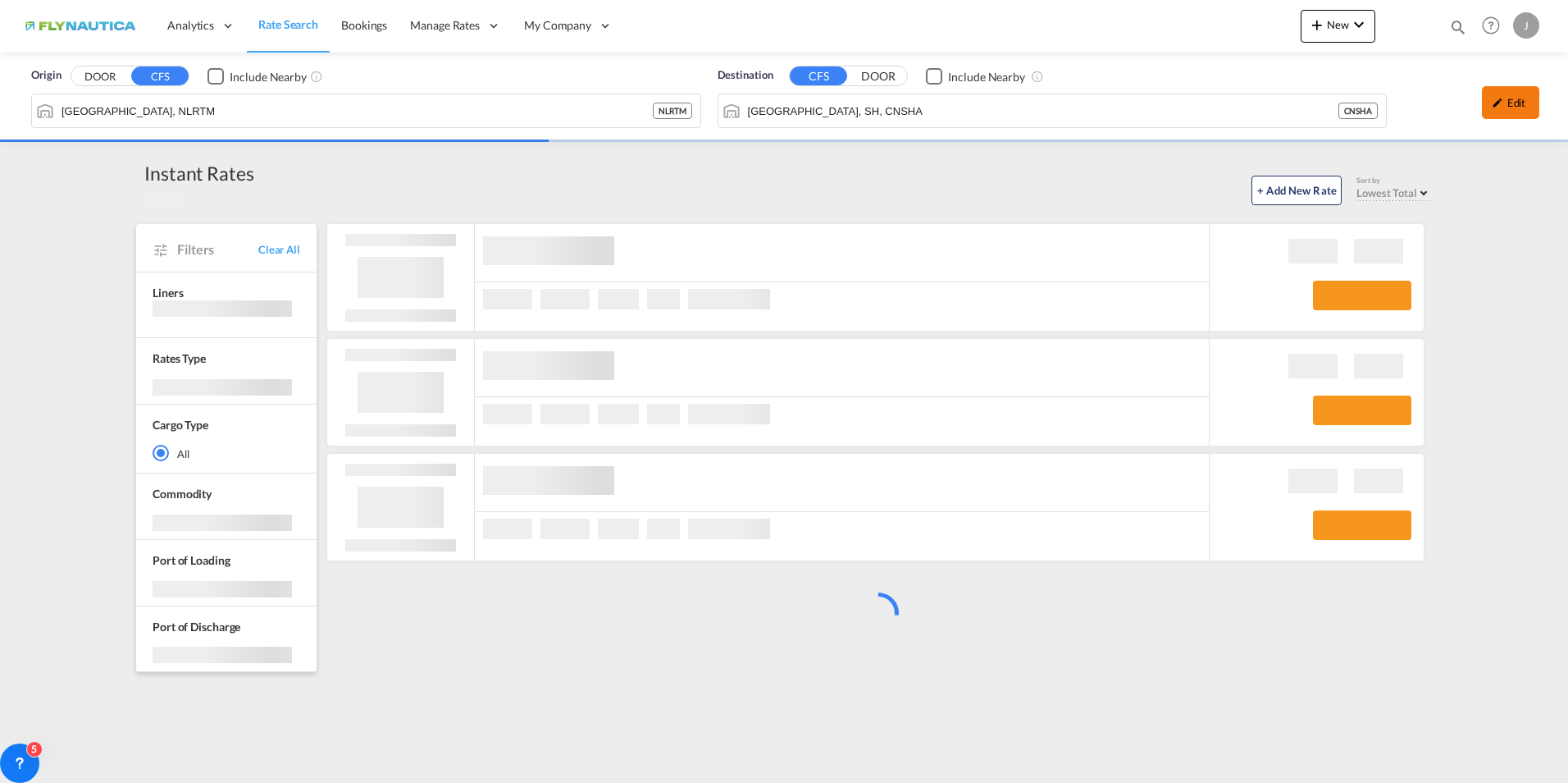
click at [1532, 90] on div "Edit" at bounding box center [1511, 103] width 57 height 33
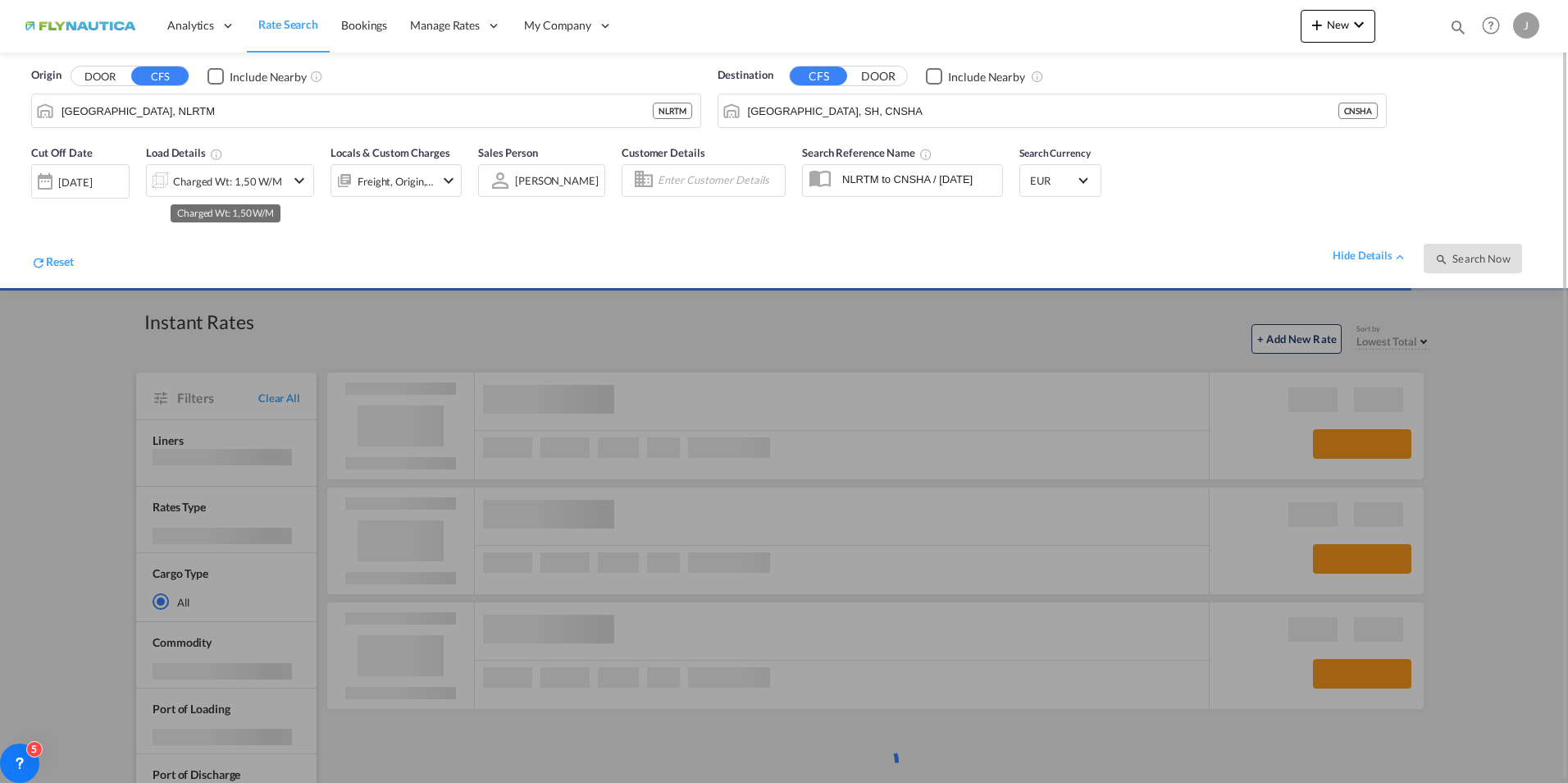
click at [233, 173] on div "Charged Wt: 1,50 W/M" at bounding box center [228, 182] width 109 height 23
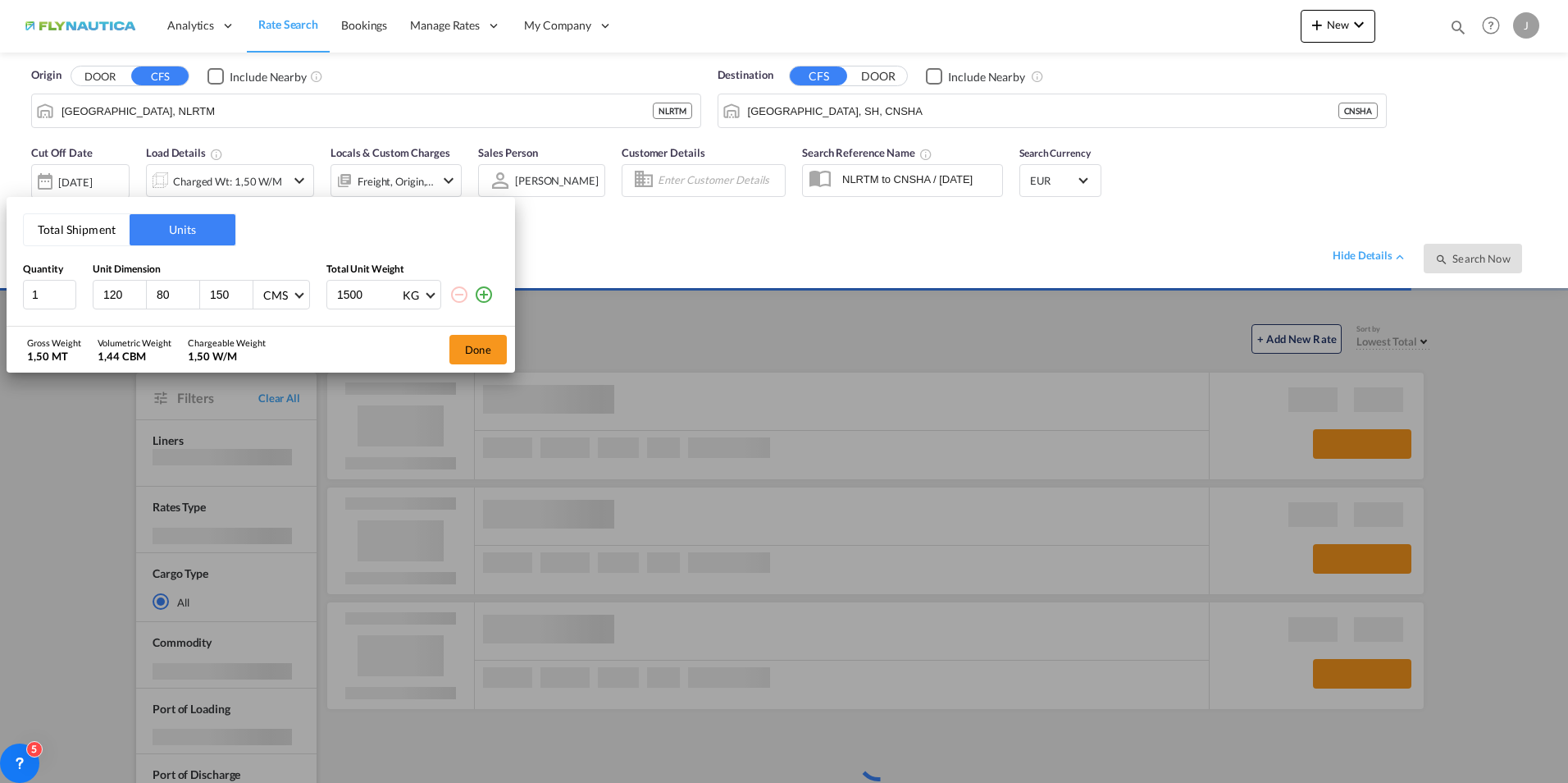
drag, startPoint x: 372, startPoint y: 294, endPoint x: 319, endPoint y: 290, distance: 53.2
click at [319, 290] on div "1 120 80 150 CMS CMS Inches 1500 KG KG LB" at bounding box center [261, 295] width 476 height 29
type input "500"
click at [469, 362] on button "Done" at bounding box center [478, 349] width 57 height 29
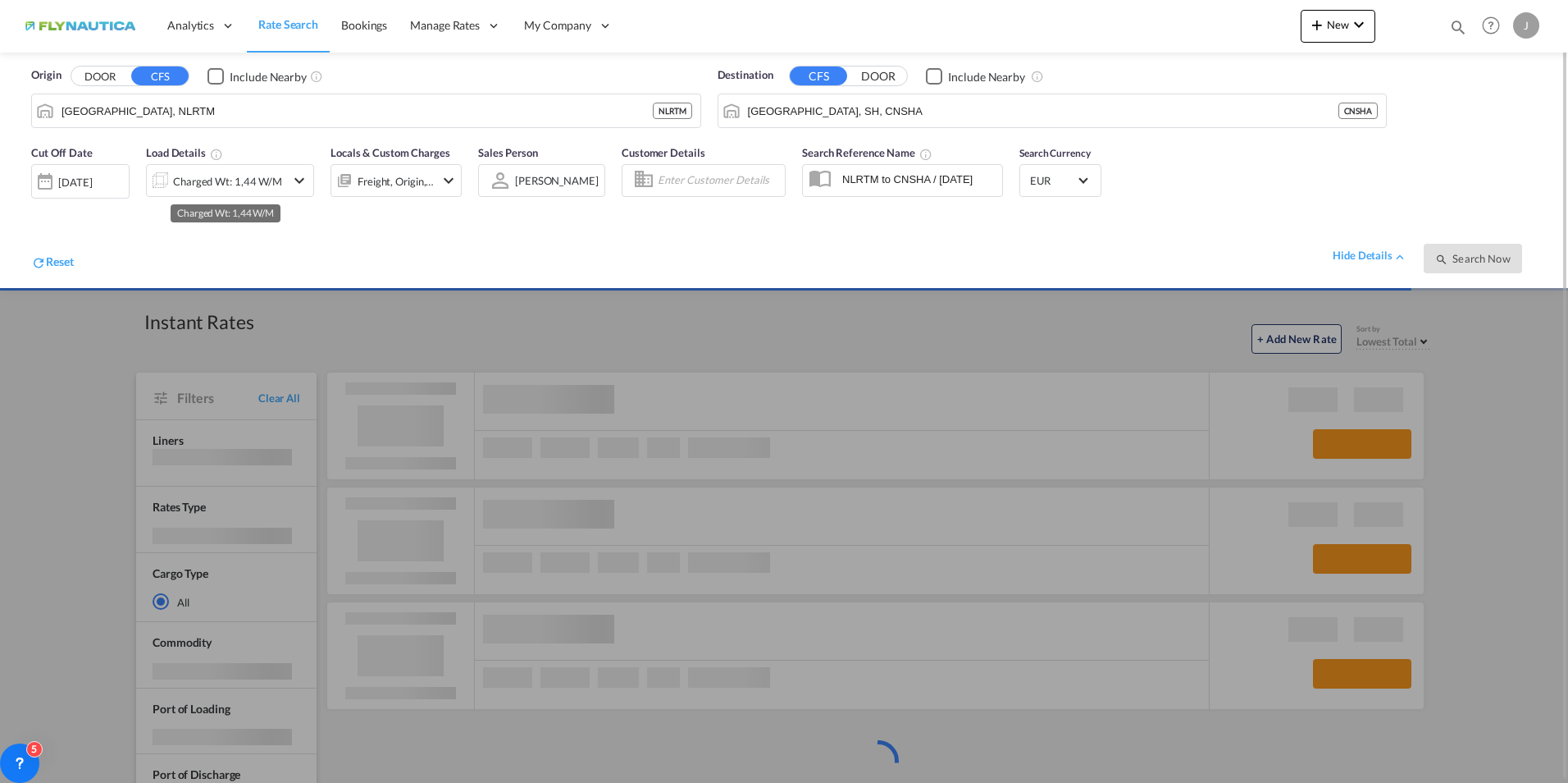
click at [277, 184] on div "Charged Wt: 1,44 W/M" at bounding box center [228, 182] width 109 height 23
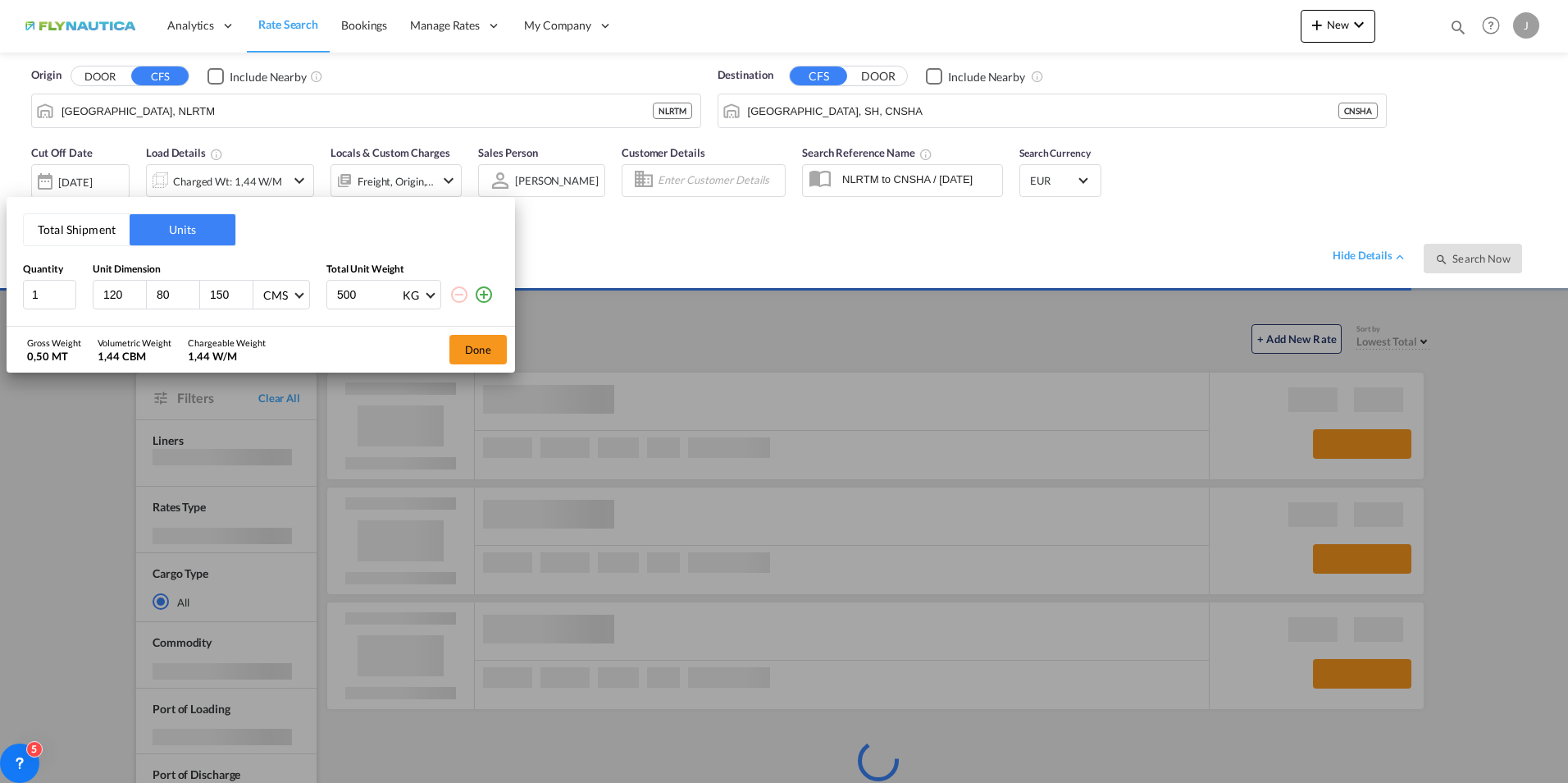
click at [639, 276] on div "Total Shipment Units Quantity Unit Dimension Total Unit Weight 1 120 80 150 CMS…" at bounding box center [784, 391] width 1568 height 783
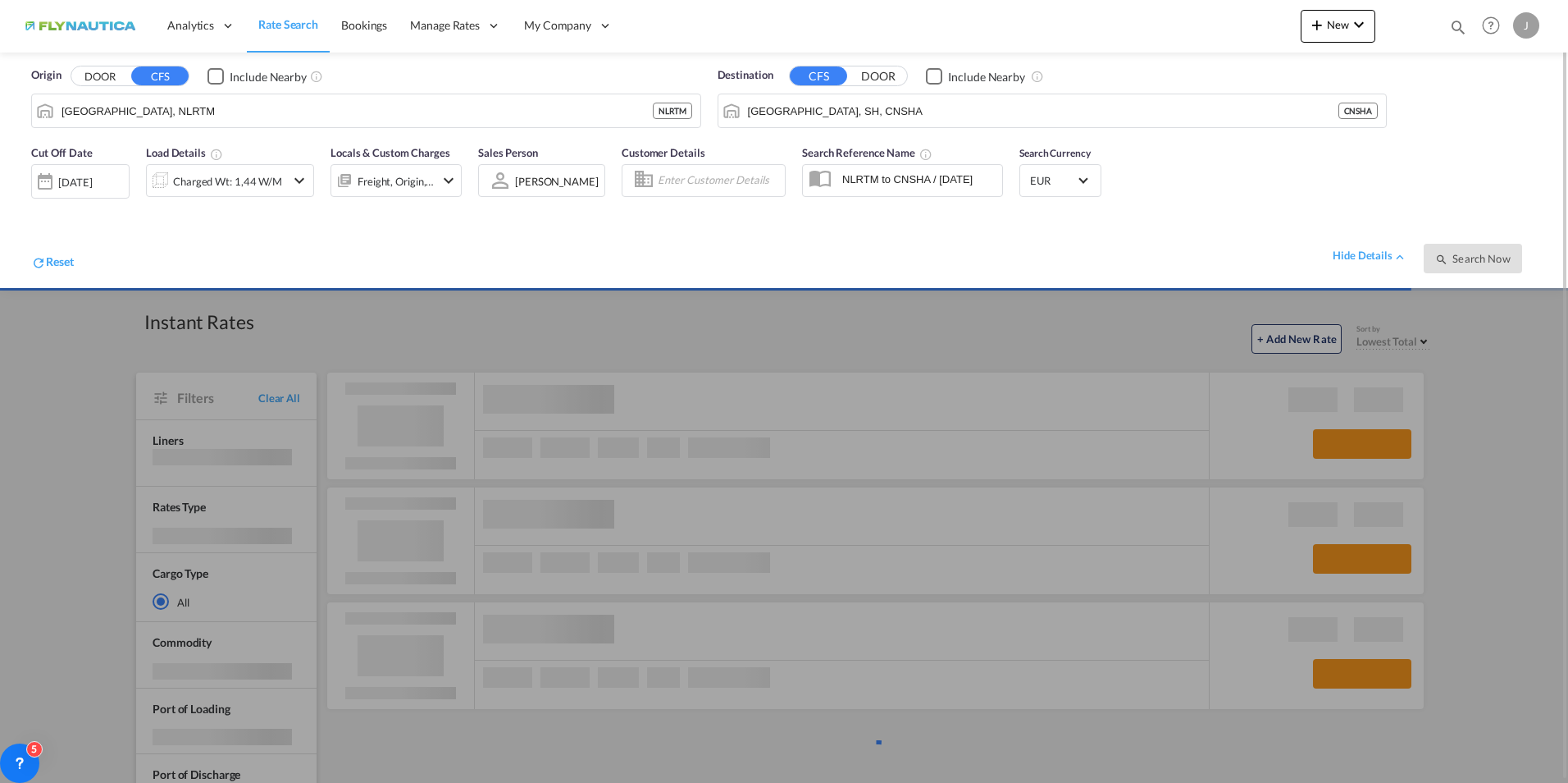
click at [568, 178] on div "[PERSON_NAME]" at bounding box center [557, 181] width 84 height 13
click at [407, 250] on md-backdrop at bounding box center [784, 391] width 1568 height 783
click at [414, 176] on div "Freight, Origin, Origin Custom" at bounding box center [396, 182] width 77 height 23
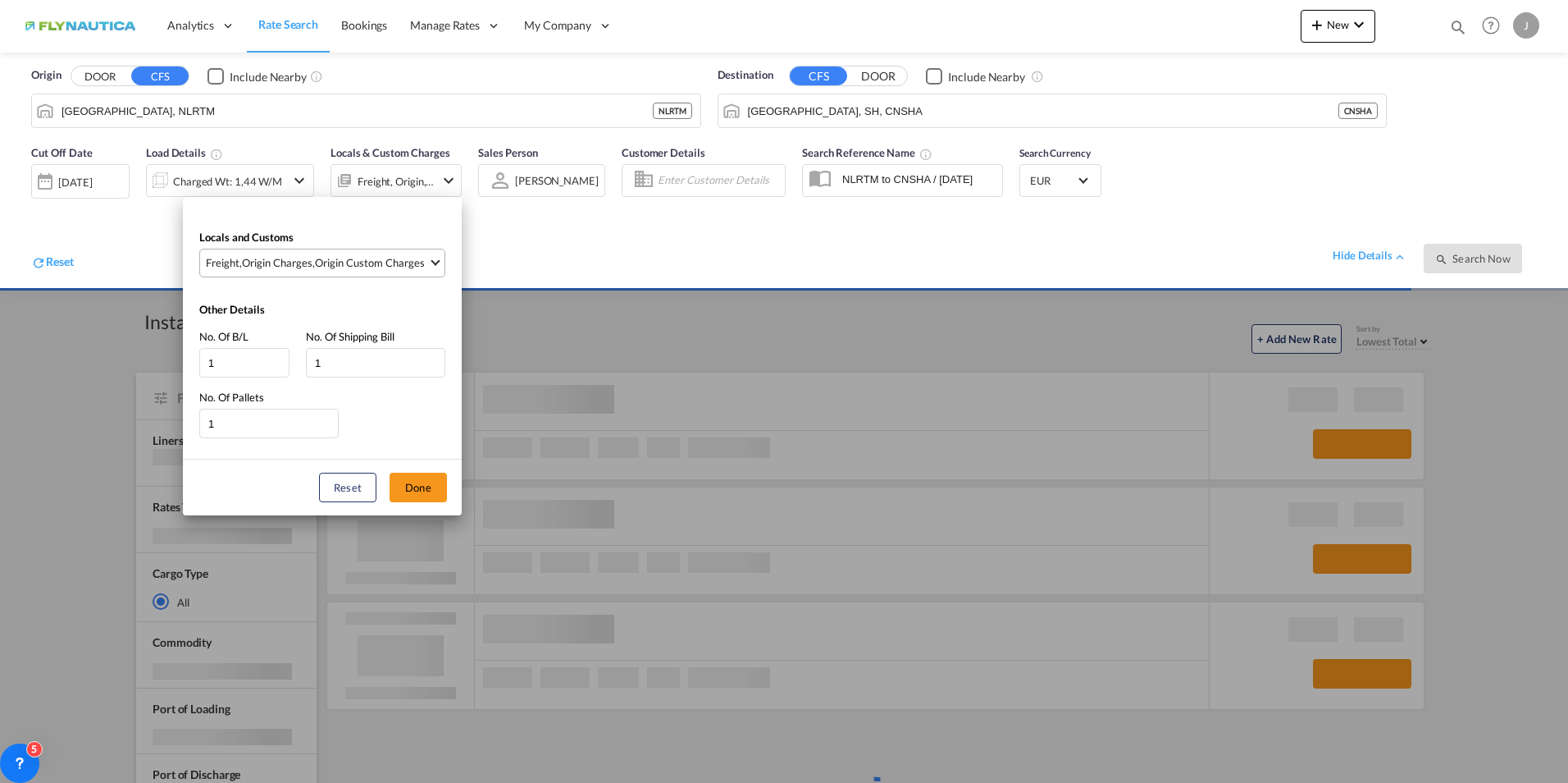
click at [388, 262] on div "Origin Custom Charges" at bounding box center [370, 262] width 110 height 15
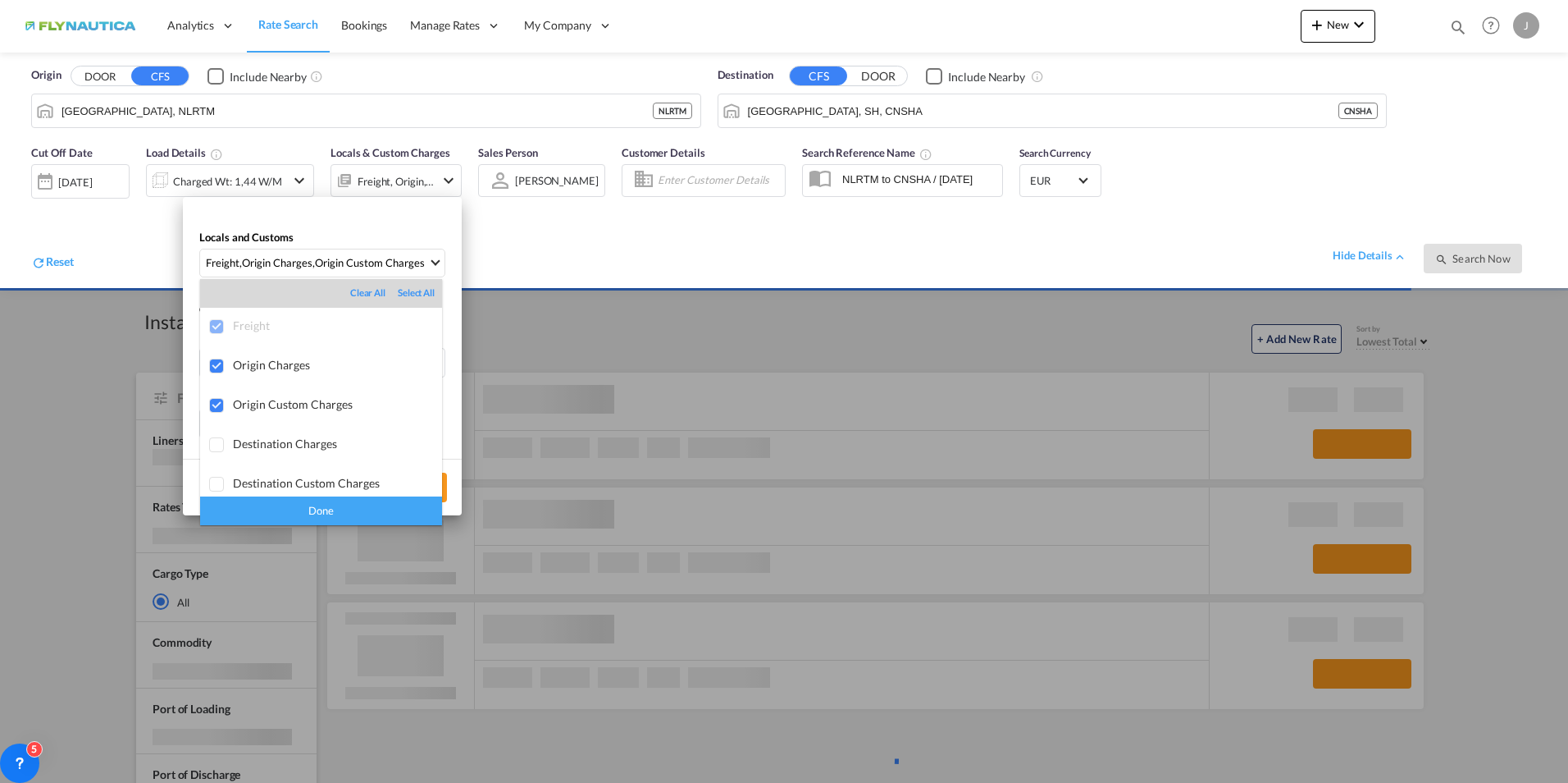
click at [684, 264] on md-backdrop at bounding box center [784, 391] width 1568 height 783
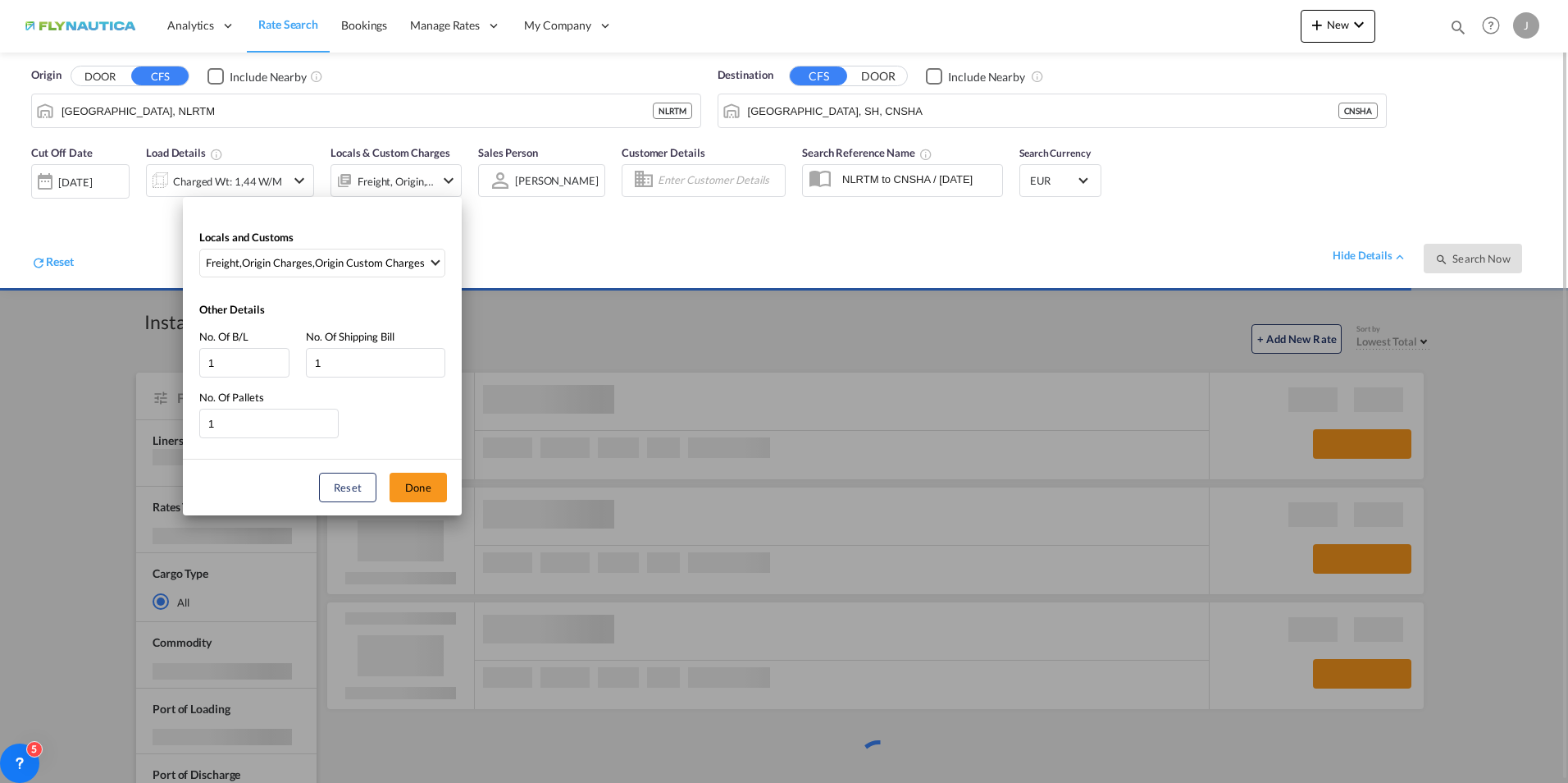
click at [904, 196] on div "Locals and Customs Freight , Origin Charges , Origin Custom Charges Other Detai…" at bounding box center [784, 391] width 1568 height 783
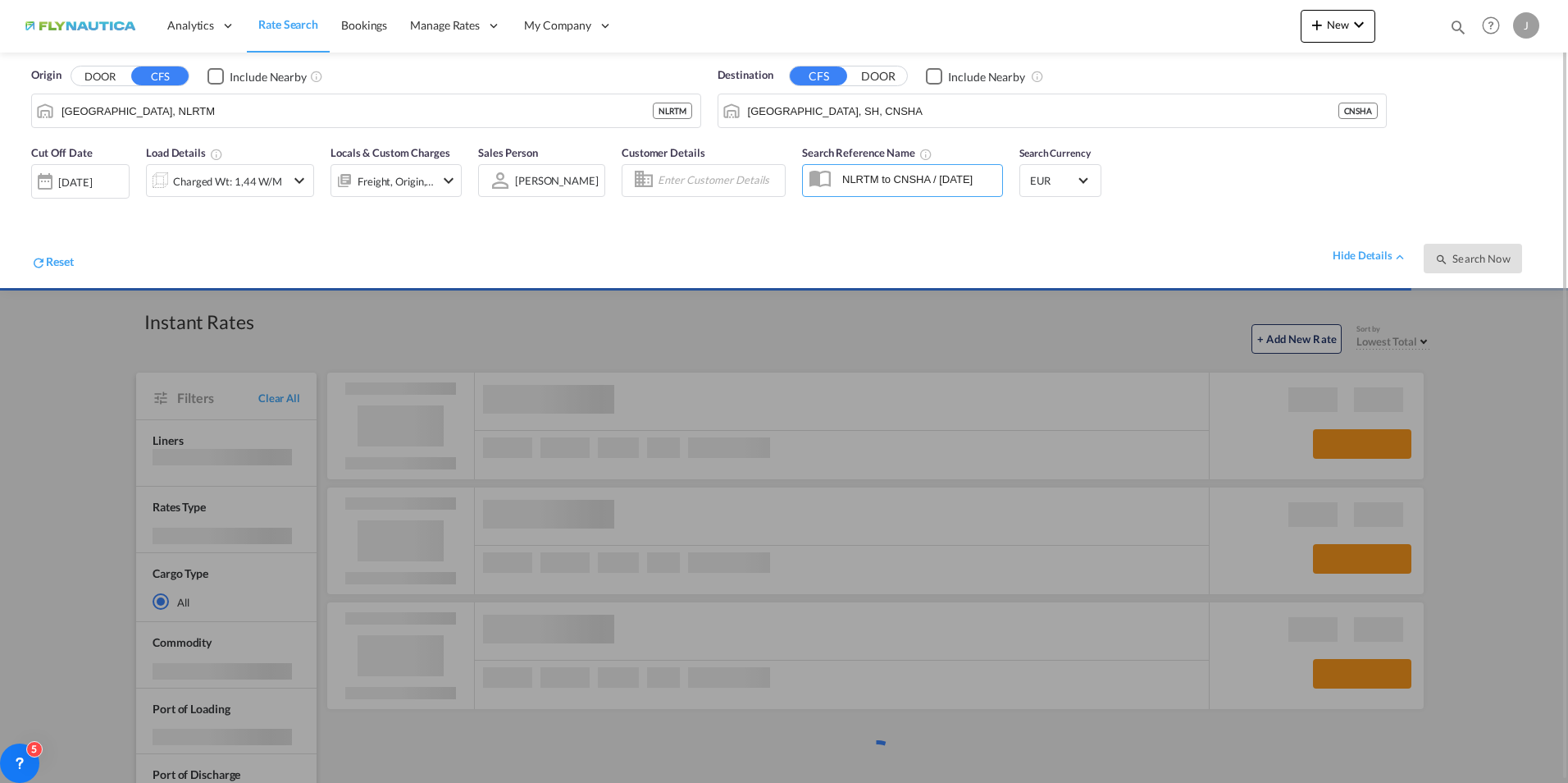
click at [907, 184] on input "NLRTM to CNSHA / [DATE]" at bounding box center [918, 178] width 168 height 24
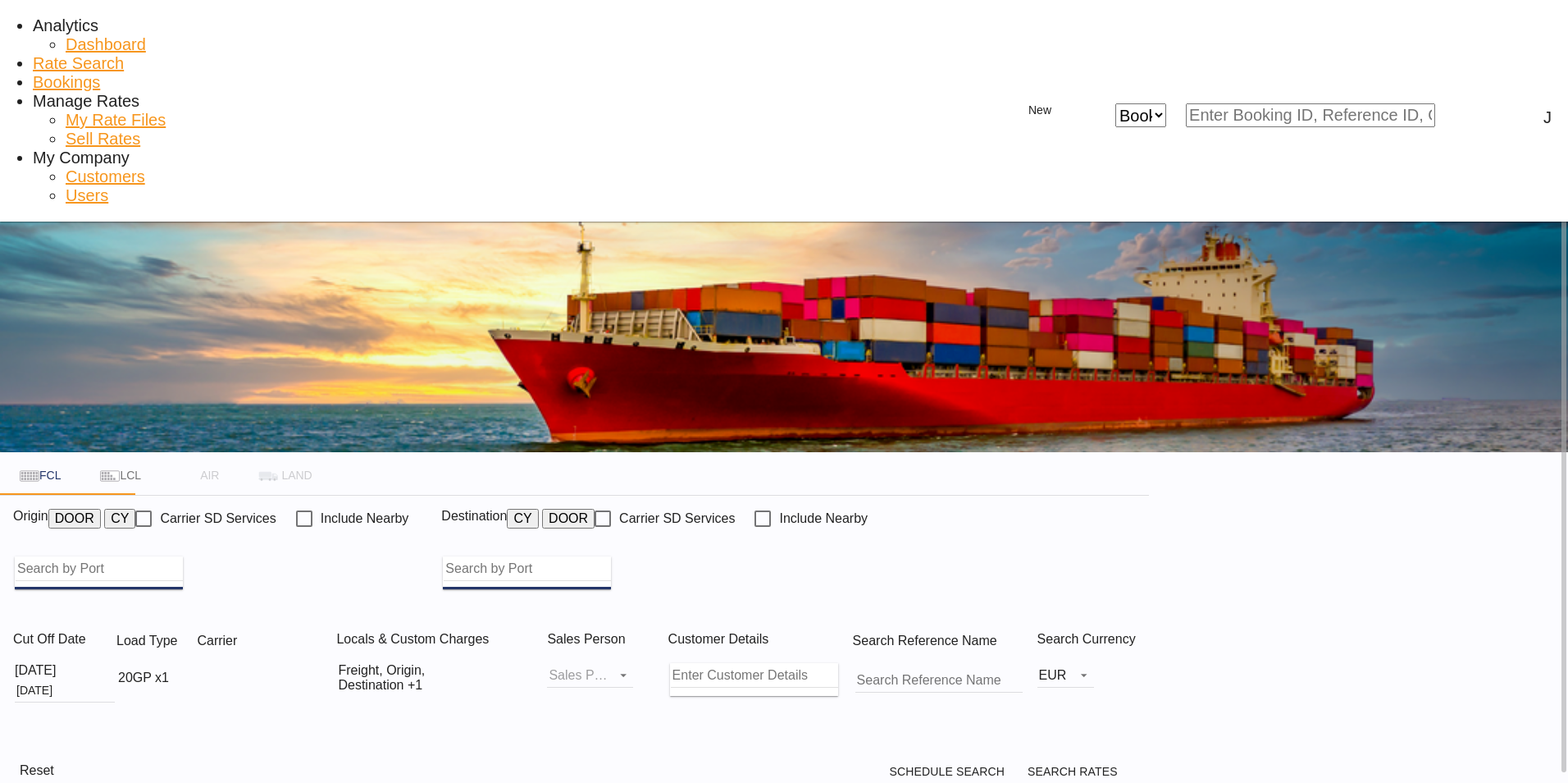
type input "[GEOGRAPHIC_DATA], [GEOGRAPHIC_DATA]"
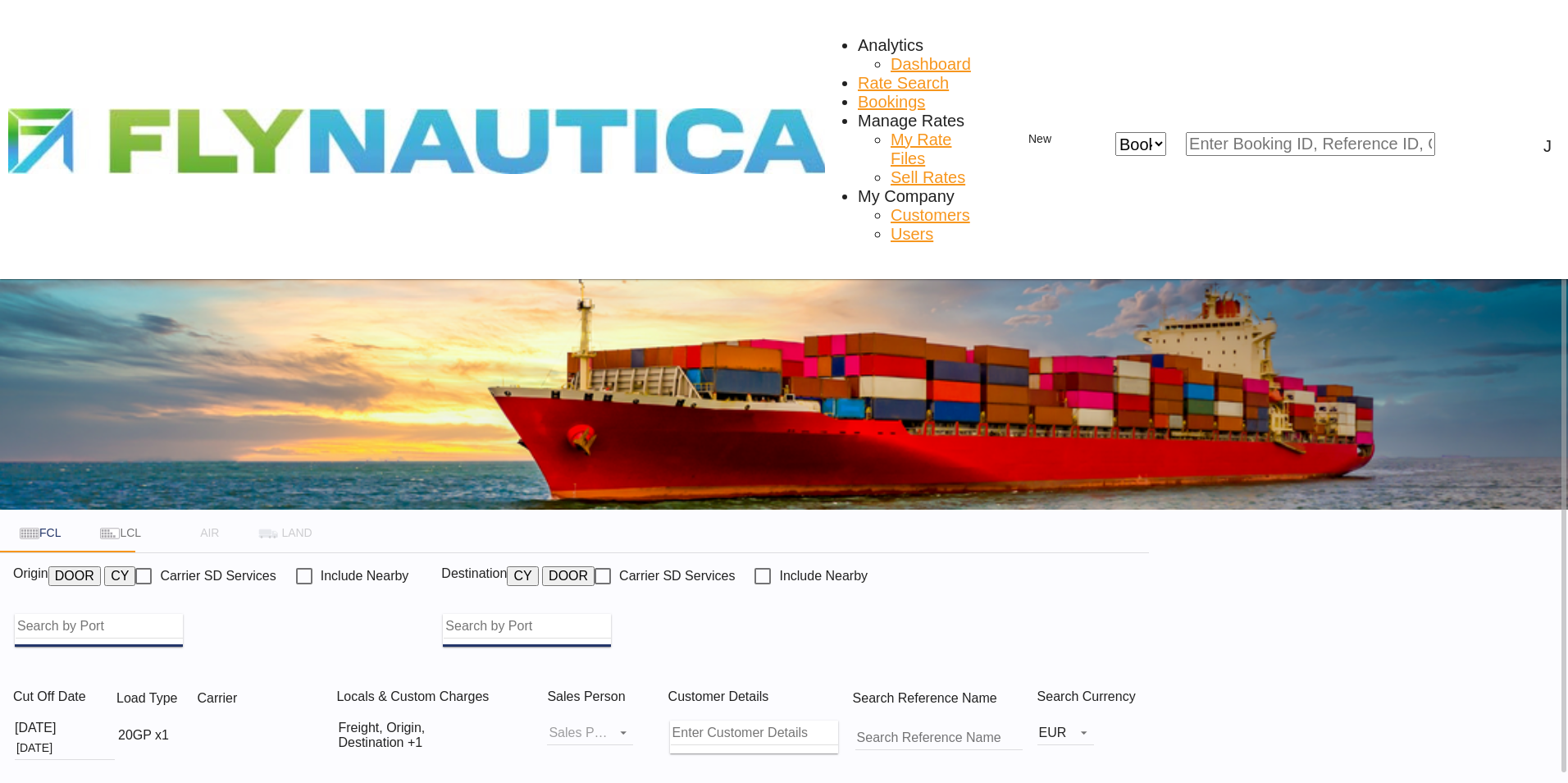
type input "[GEOGRAPHIC_DATA], NLRTM"
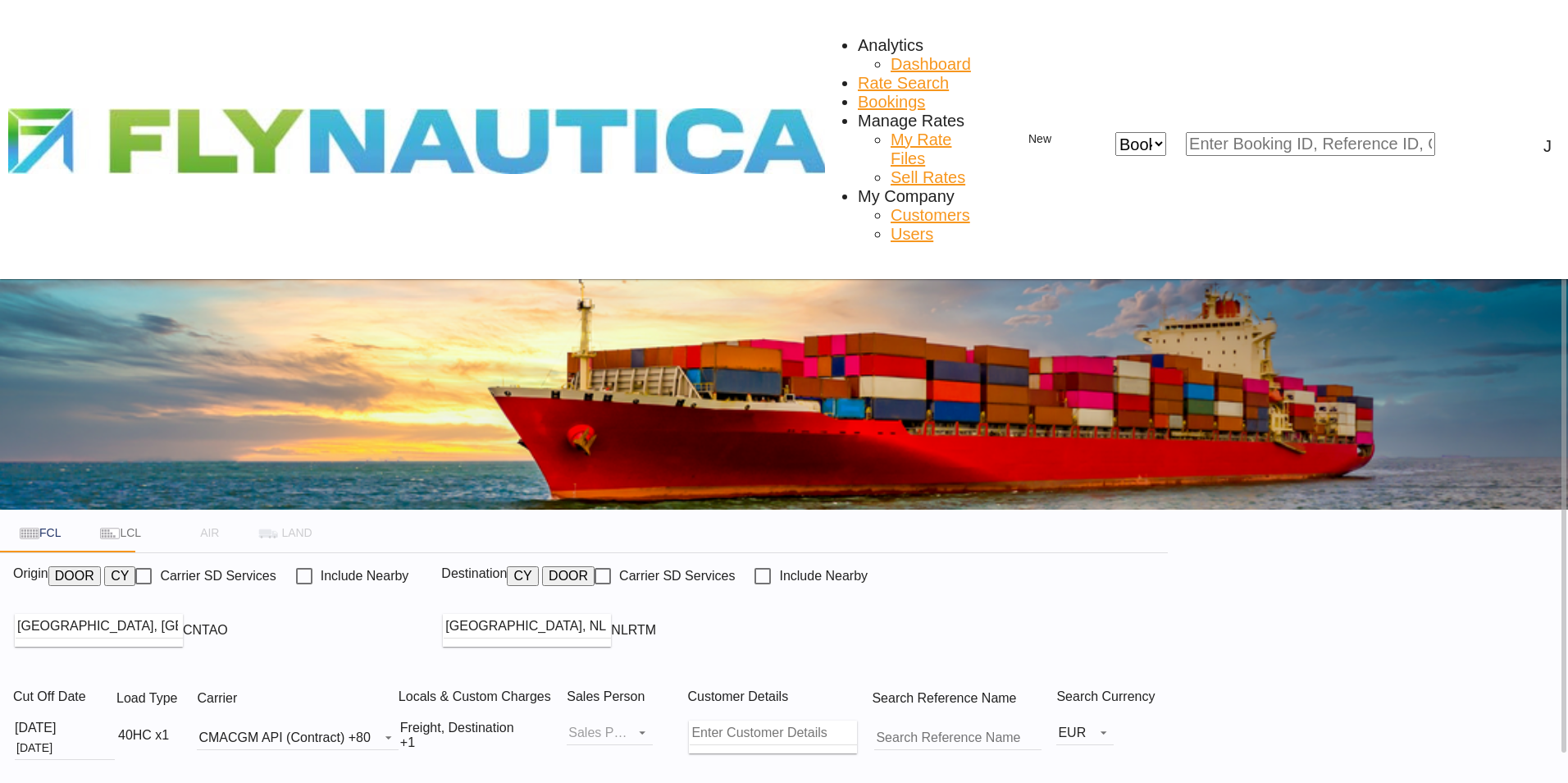
click at [160, 513] on md-tab-item "LCL" at bounding box center [121, 532] width 81 height 39
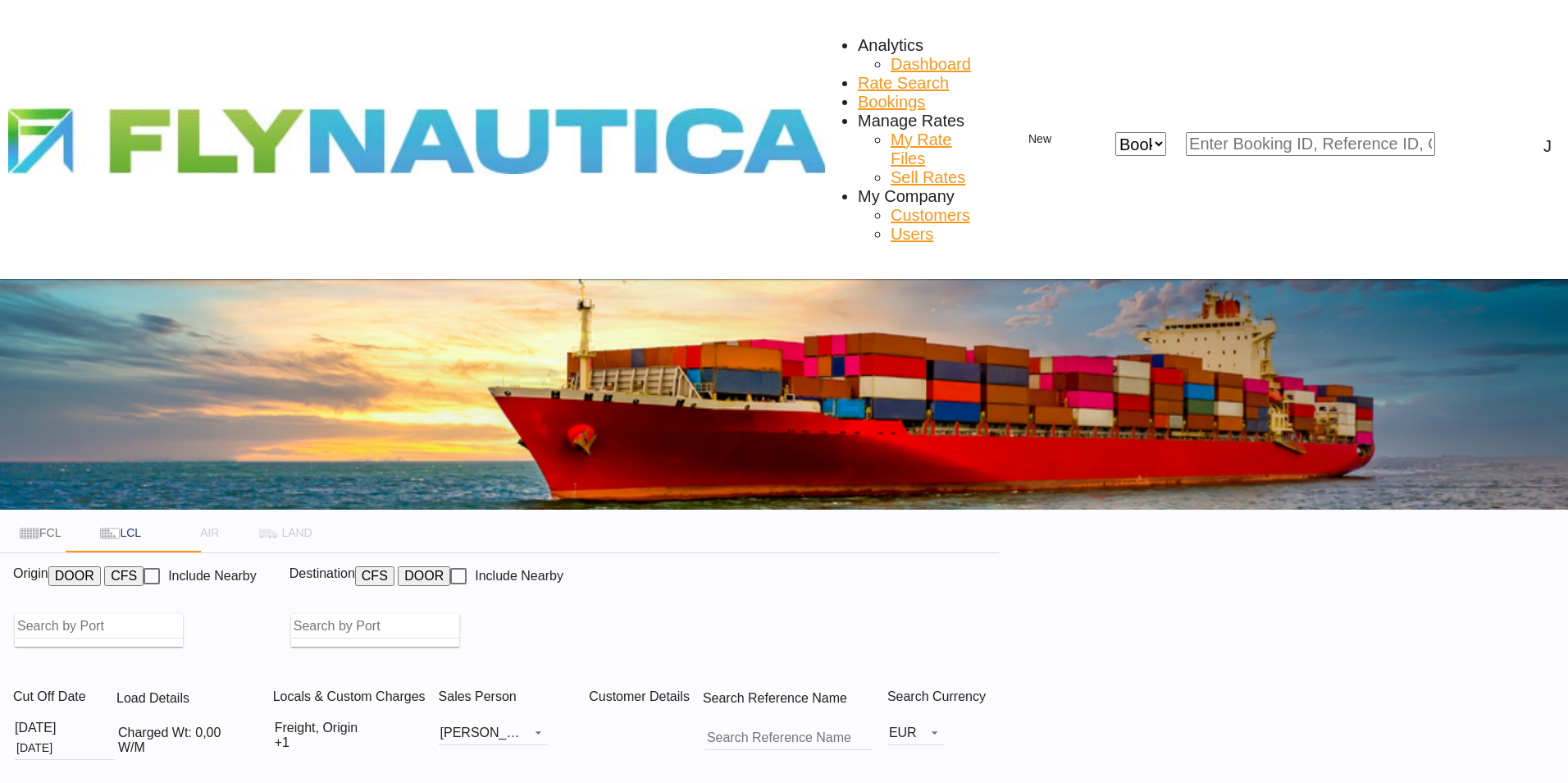
type input "[GEOGRAPHIC_DATA], NLRTM"
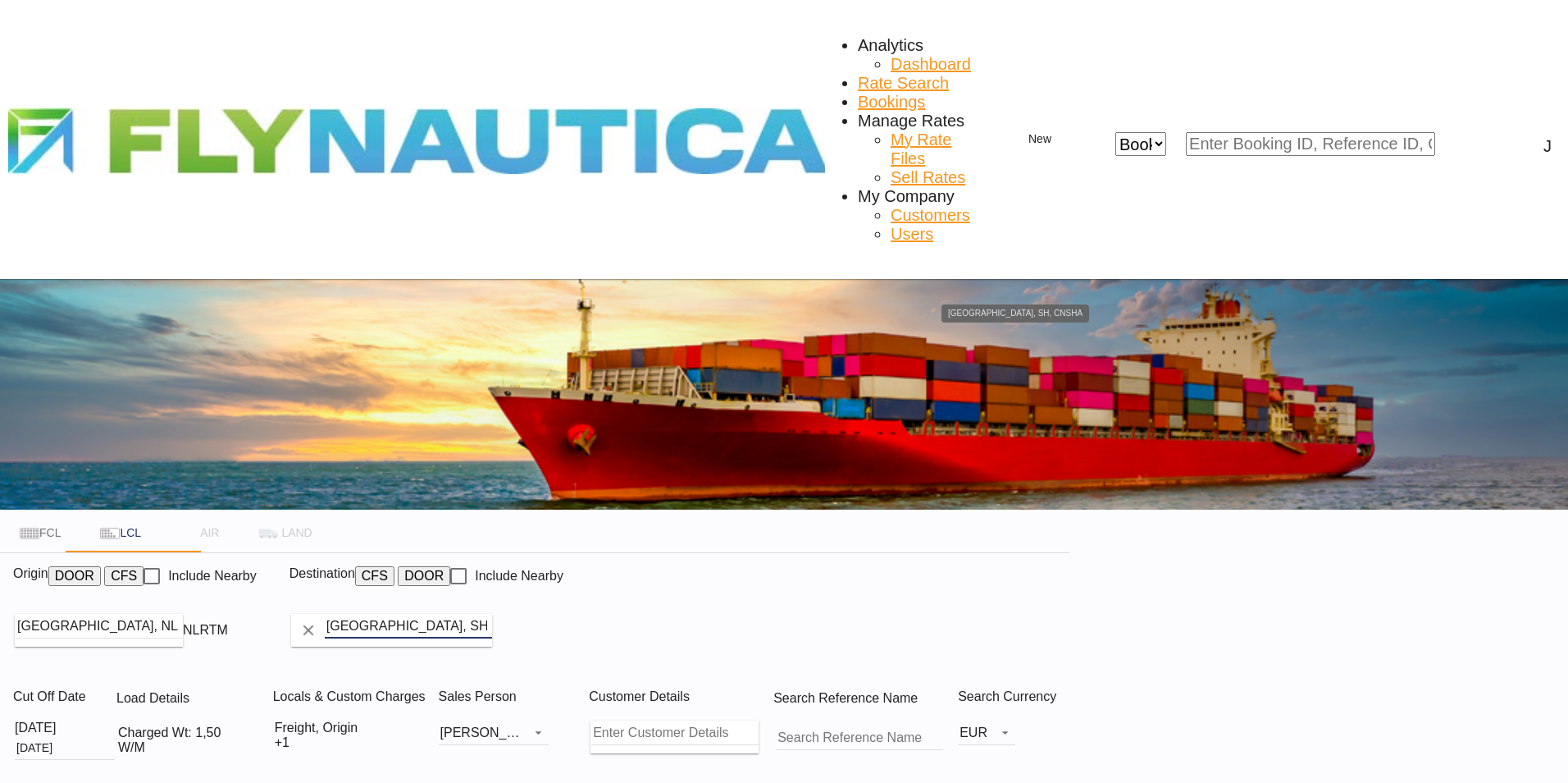
click at [492, 614] on input "[GEOGRAPHIC_DATA], SH, CNSHA" at bounding box center [409, 625] width 167 height 24
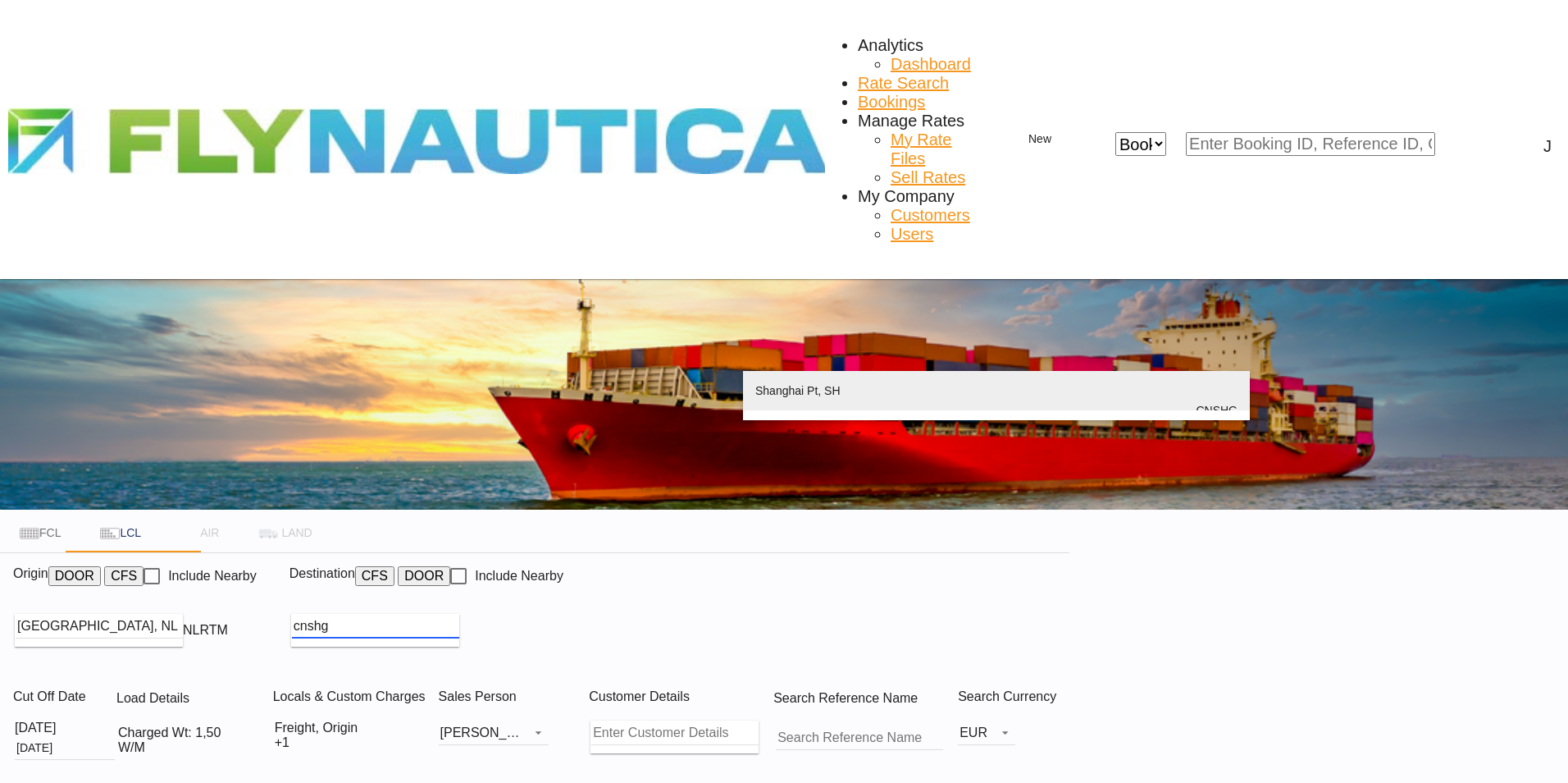
click at [873, 400] on div "Shanghai Pt, SH China CNSHG" at bounding box center [997, 409] width 482 height 79
type input "Shanghai Pt, SH, CNSHG"
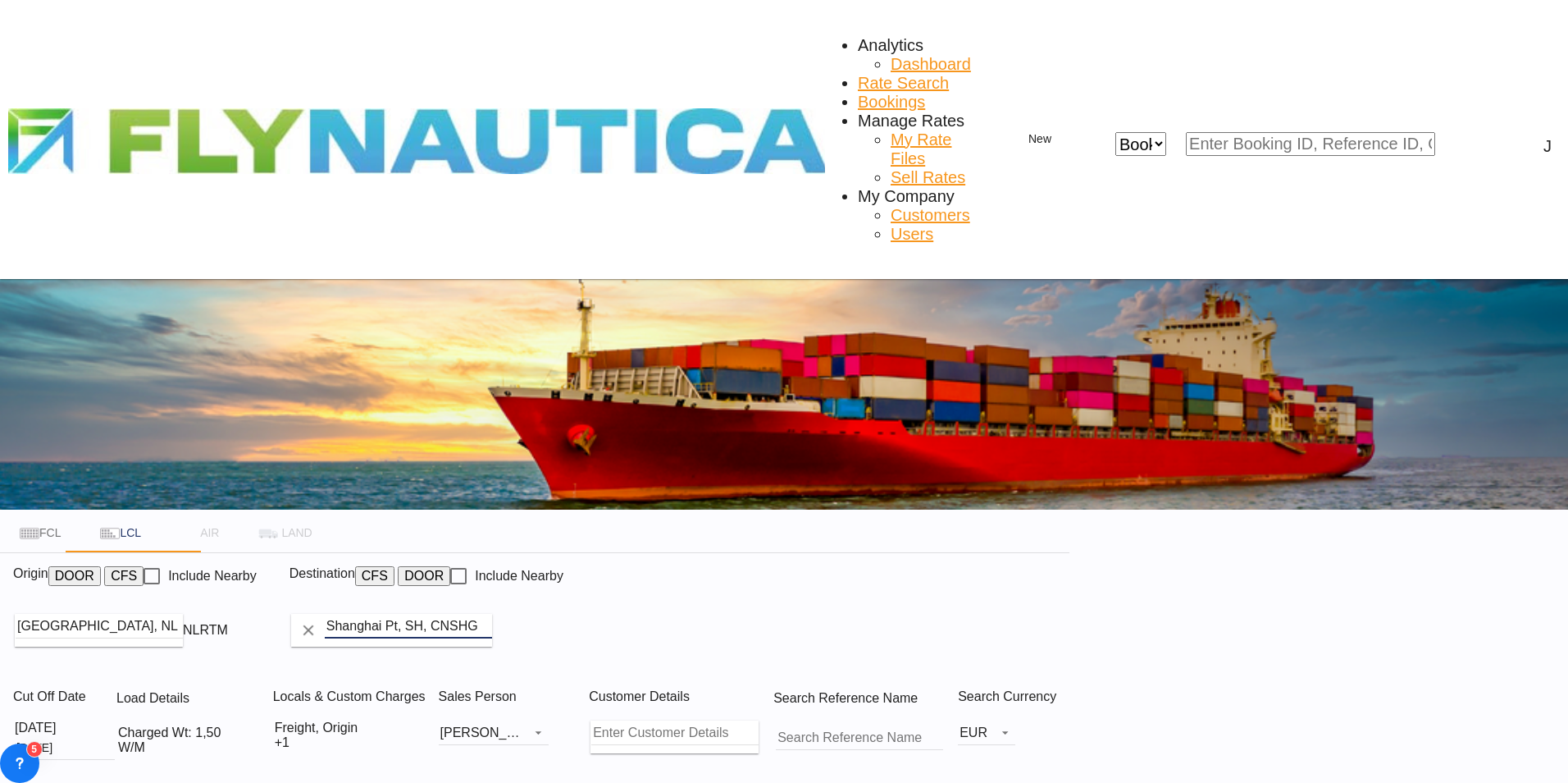
type input "NLRTM to CNSHG / 14 Aug 2025"
